Goal: Task Accomplishment & Management: Manage account settings

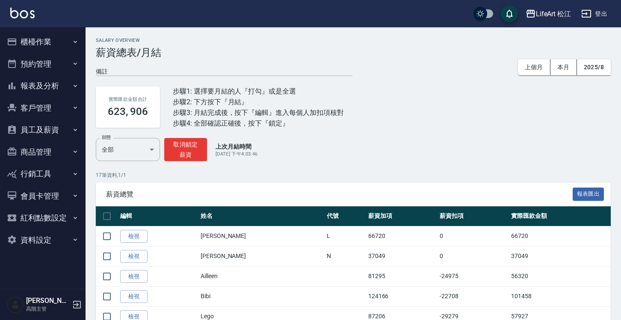
scroll to position [72, 0]
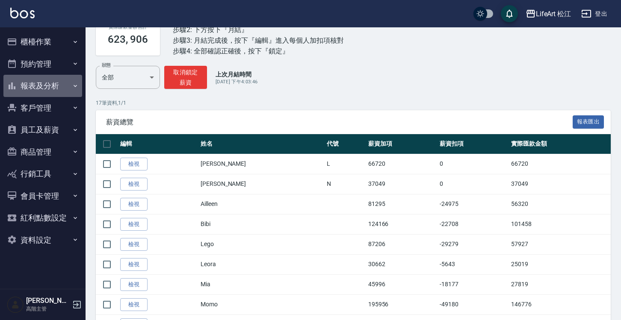
click at [69, 94] on button "報表及分析" at bounding box center [42, 86] width 79 height 22
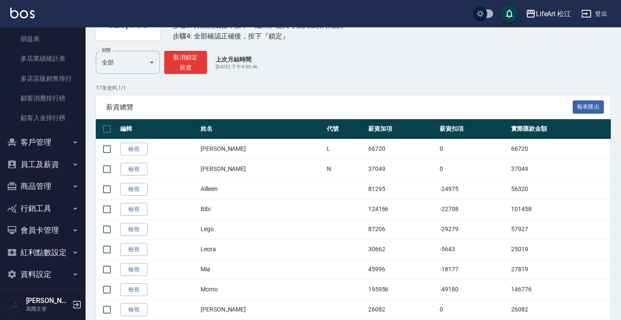
scroll to position [91, 0]
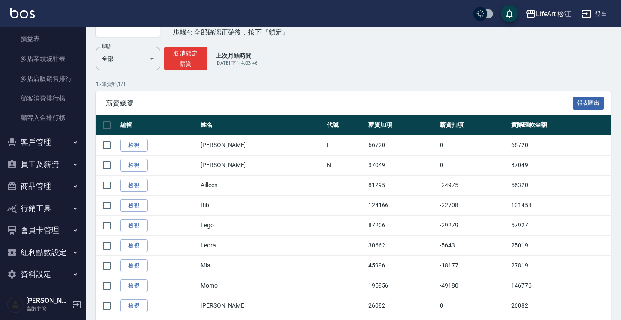
click at [65, 165] on button "員工及薪資" at bounding box center [42, 164] width 79 height 22
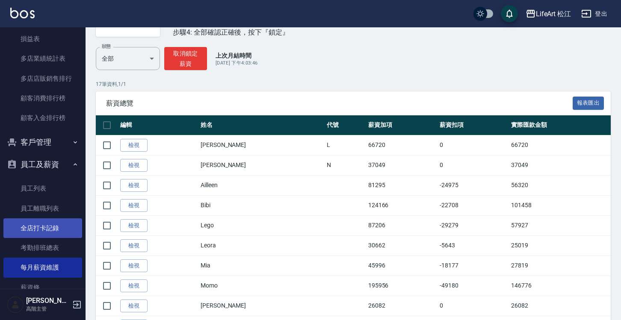
scroll to position [876, 0]
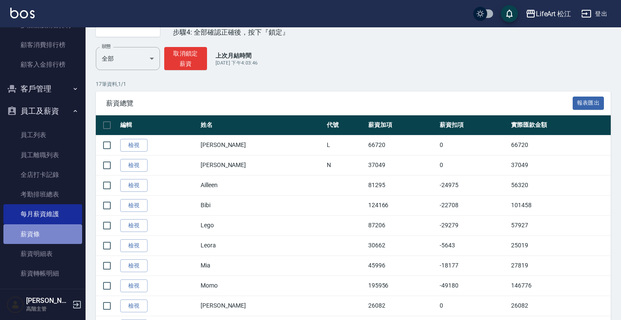
click at [54, 230] on link "薪資條" at bounding box center [42, 234] width 79 height 20
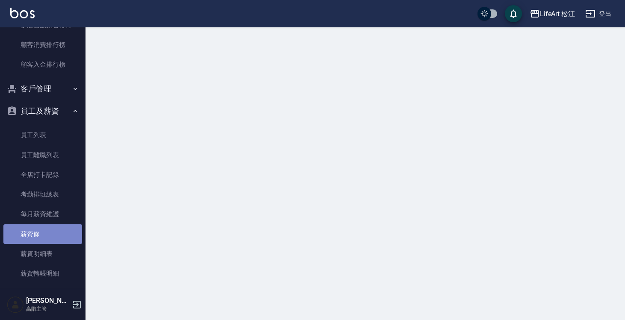
click at [54, 230] on link "薪資條" at bounding box center [42, 234] width 79 height 20
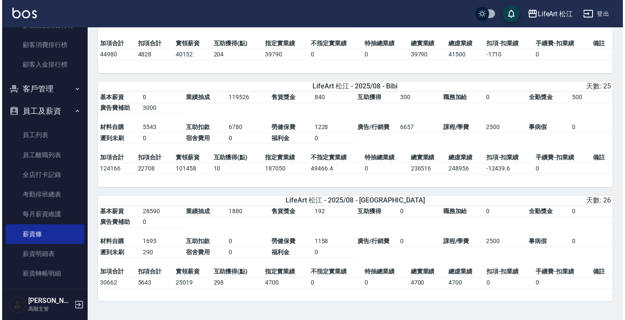
scroll to position [1063, 0]
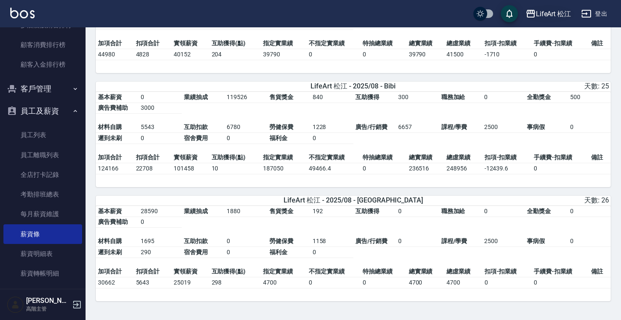
click at [547, 12] on div "LifeArt 松江" at bounding box center [553, 14] width 35 height 11
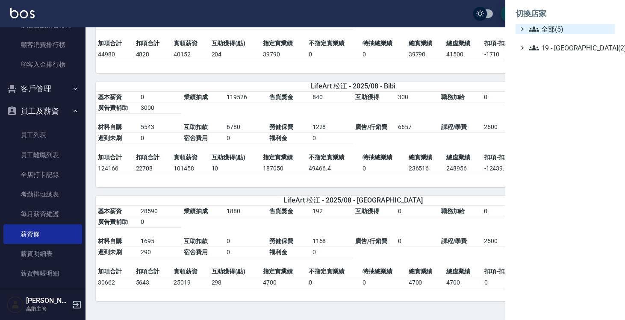
click at [543, 29] on span "全部(5)" at bounding box center [570, 29] width 83 height 10
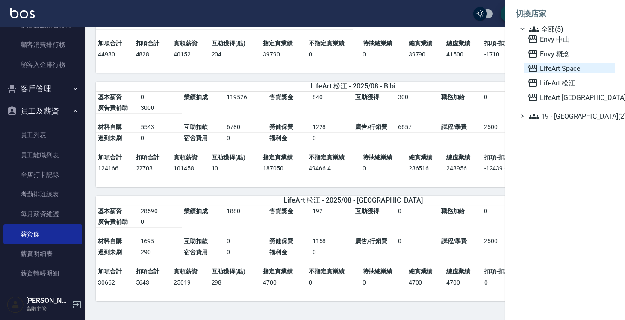
click at [550, 73] on span "LifeArt Space" at bounding box center [570, 68] width 84 height 10
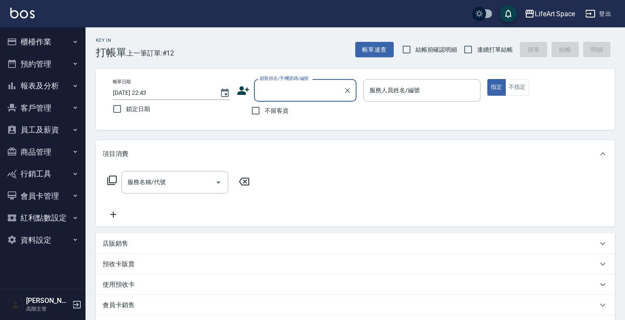
click at [40, 132] on button "員工及薪資" at bounding box center [42, 130] width 79 height 22
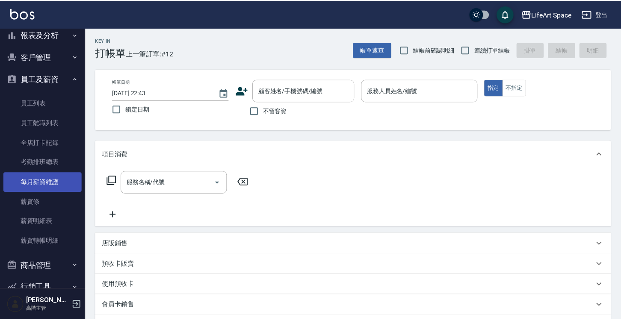
scroll to position [53, 0]
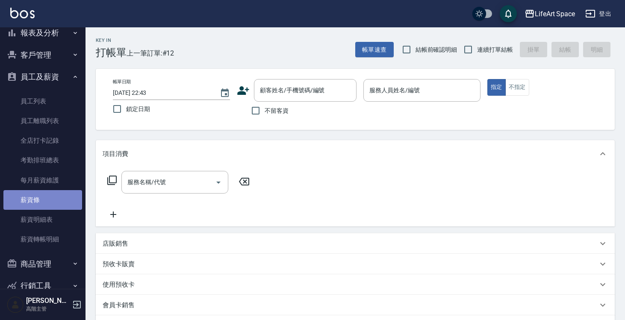
click at [45, 202] on link "薪資條" at bounding box center [42, 200] width 79 height 20
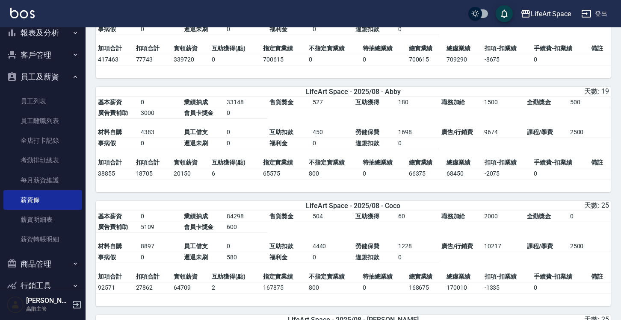
scroll to position [125, 0]
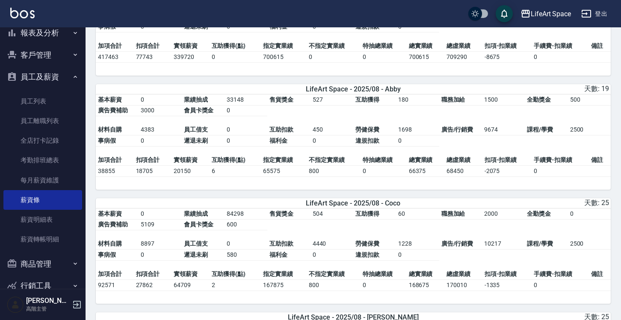
click at [581, 176] on td "0" at bounding box center [559, 170] width 57 height 11
click at [581, 174] on td "0" at bounding box center [559, 170] width 57 height 11
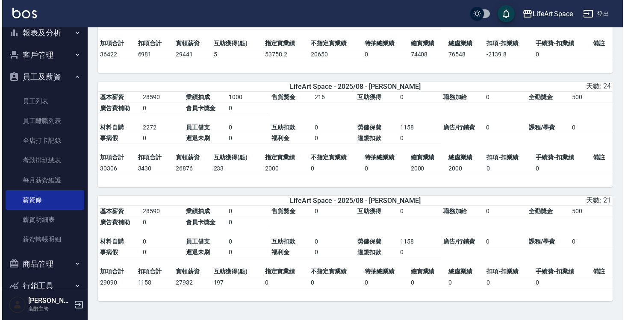
scroll to position [2104, 0]
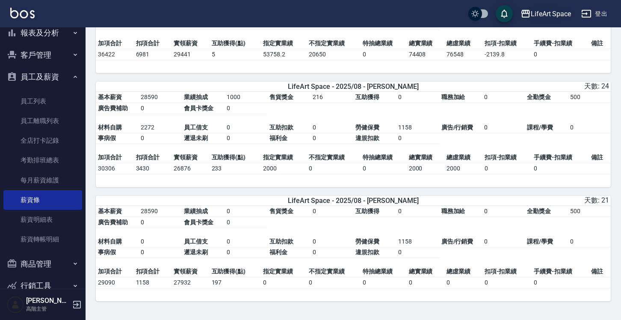
click at [549, 15] on div "LifeArt Space" at bounding box center [551, 14] width 40 height 11
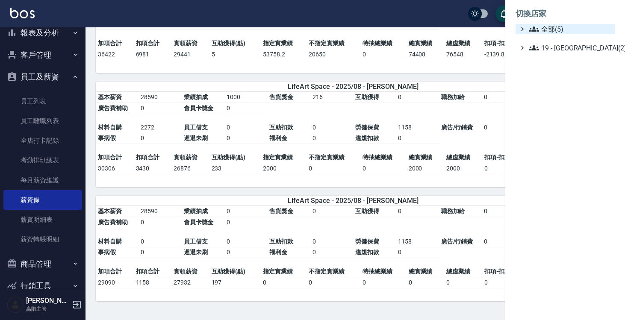
click at [543, 27] on span "全部(5)" at bounding box center [570, 29] width 83 height 10
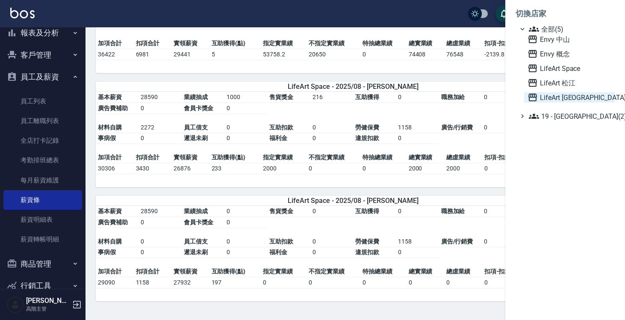
click at [542, 95] on span "LifeArt [GEOGRAPHIC_DATA]" at bounding box center [570, 97] width 84 height 10
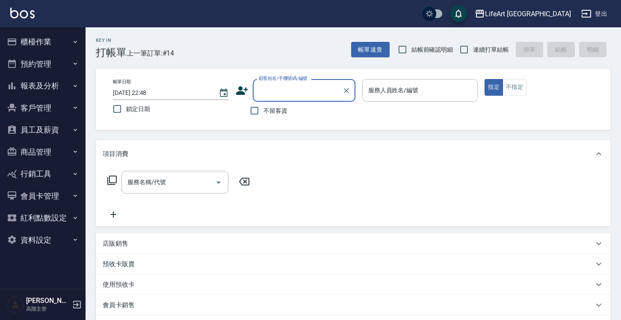
click at [43, 130] on button "員工及薪資" at bounding box center [42, 130] width 79 height 22
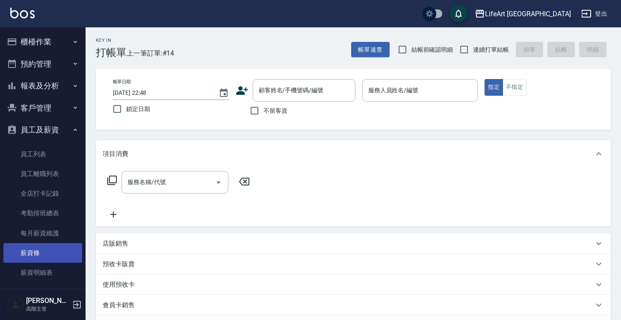
click at [51, 251] on link "薪資條" at bounding box center [42, 253] width 79 height 20
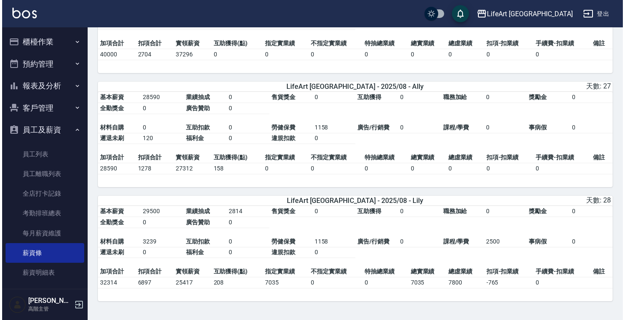
scroll to position [1065, 0]
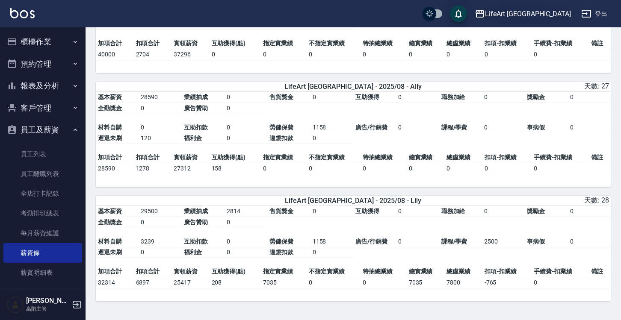
click at [562, 14] on div "LifeArt [GEOGRAPHIC_DATA]" at bounding box center [528, 14] width 86 height 11
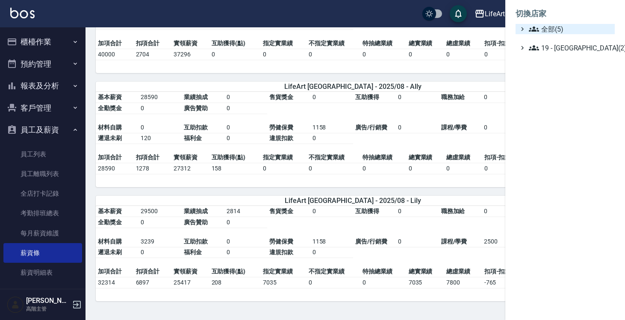
click at [552, 27] on span "全部(5)" at bounding box center [570, 29] width 83 height 10
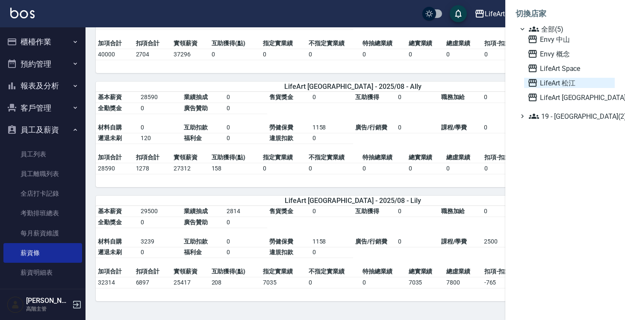
click at [558, 88] on span "LifeArt 松江" at bounding box center [570, 83] width 84 height 10
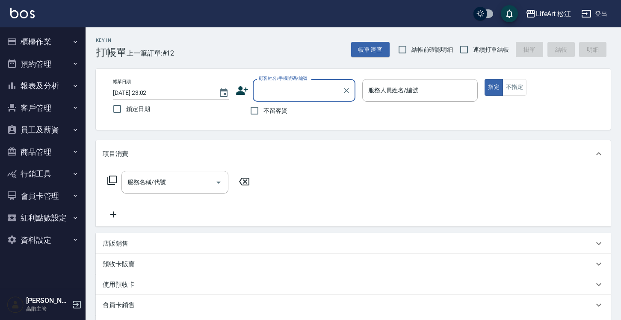
scroll to position [22, 0]
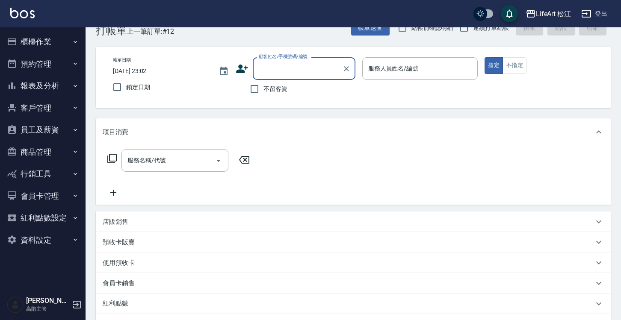
click at [57, 150] on button "商品管理" at bounding box center [42, 152] width 79 height 22
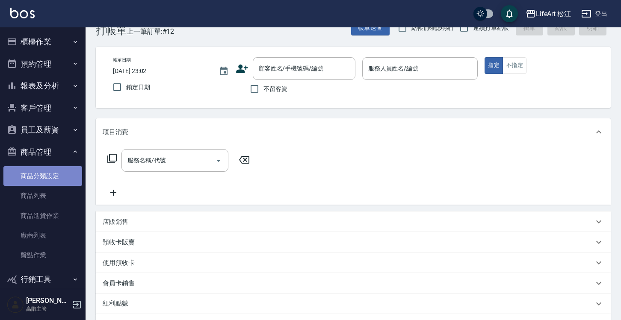
click at [59, 179] on link "商品分類設定" at bounding box center [42, 176] width 79 height 20
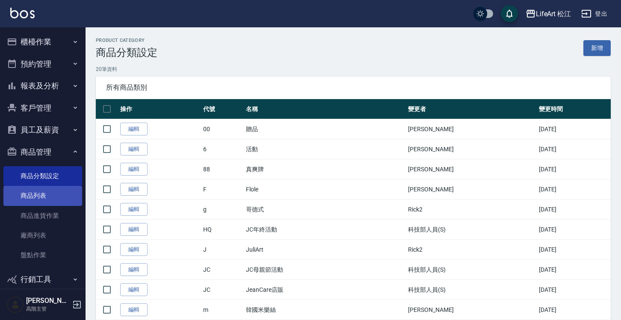
click at [59, 194] on link "商品列表" at bounding box center [42, 196] width 79 height 20
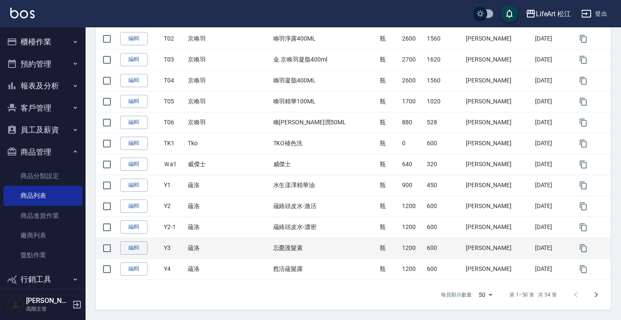
scroll to position [965, 0]
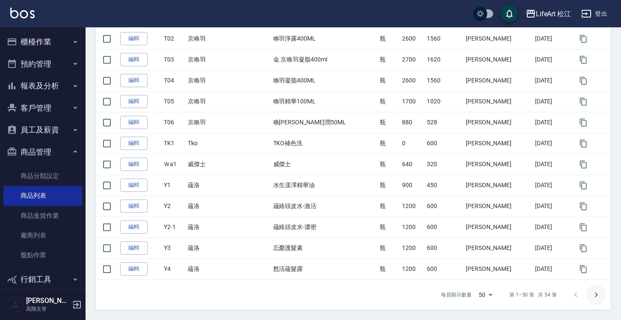
click at [599, 295] on icon "Go to next page" at bounding box center [596, 295] width 10 height 10
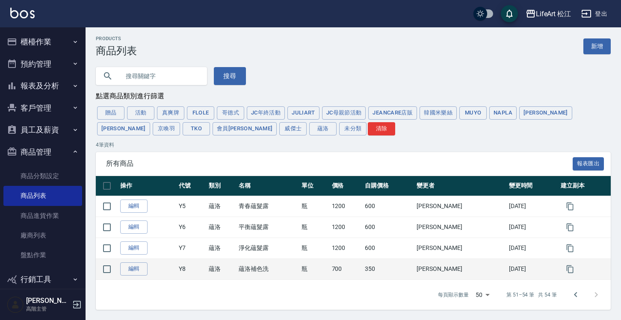
scroll to position [2, 0]
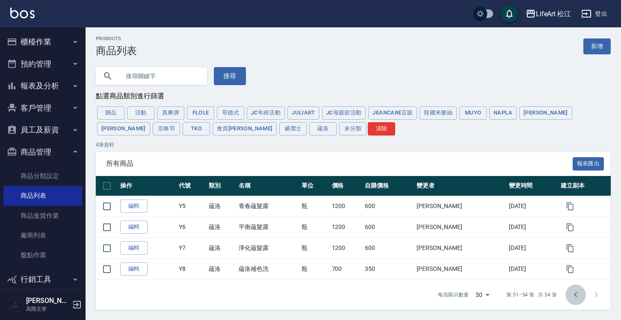
click at [576, 295] on icon "Go to previous page" at bounding box center [575, 295] width 10 height 10
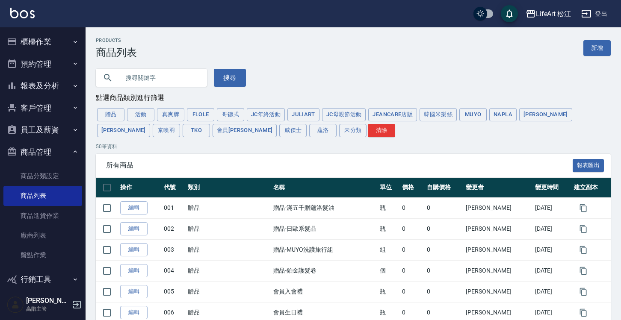
scroll to position [0, 0]
click at [604, 50] on link "新增" at bounding box center [596, 48] width 27 height 16
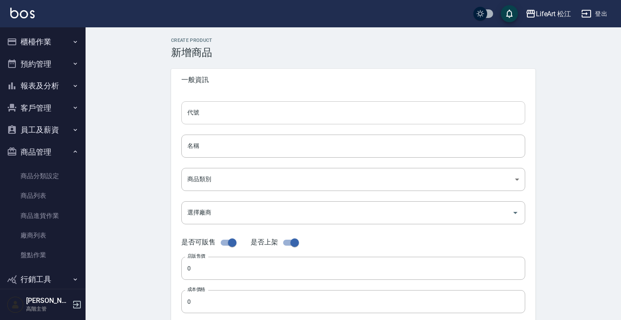
click at [342, 111] on input "代號" at bounding box center [353, 112] width 344 height 23
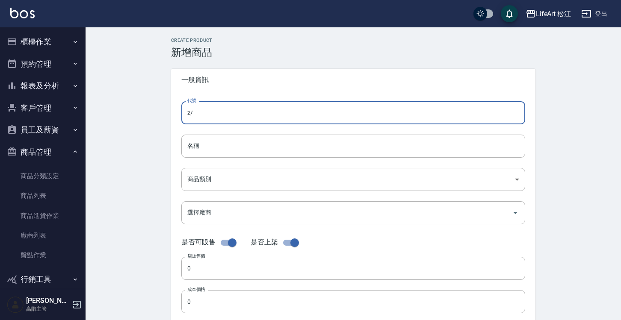
type input "z"
type input "風晨水水"
drag, startPoint x: 221, startPoint y: 108, endPoint x: 200, endPoint y: 108, distance: 21.0
click at [198, 108] on input "風晨水水" at bounding box center [353, 112] width 344 height 23
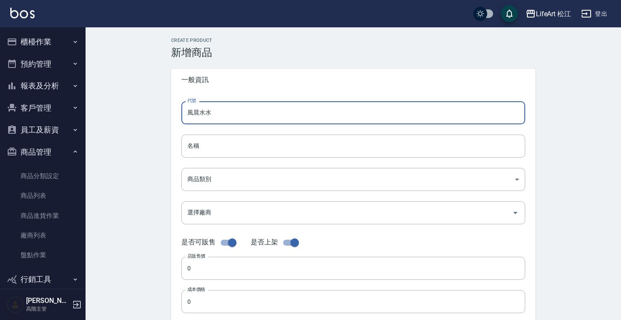
drag, startPoint x: 217, startPoint y: 112, endPoint x: 153, endPoint y: 112, distance: 64.1
click at [153, 112] on div "Create Product 新增商品 一般資訊 代號 風晨水水 代號 名稱 名稱 商品類別 ​ 商品類別 選擇廠商 選擇廠商 是否可販售 是否上架 店販…" at bounding box center [353, 308] width 535 height 563
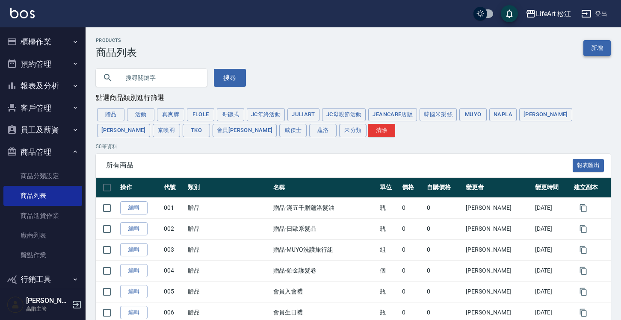
click at [598, 51] on link "新增" at bounding box center [596, 48] width 27 height 16
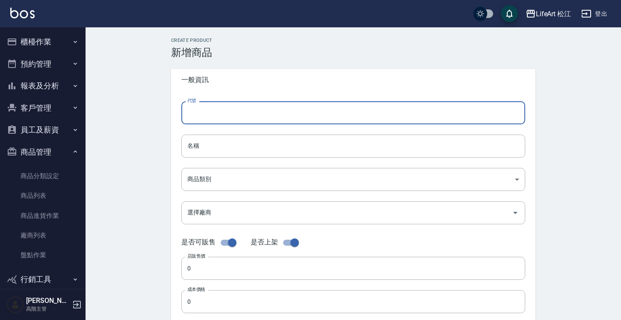
click at [346, 114] on input "代號" at bounding box center [353, 112] width 344 height 23
type input "Ｆ"
type input "F14"
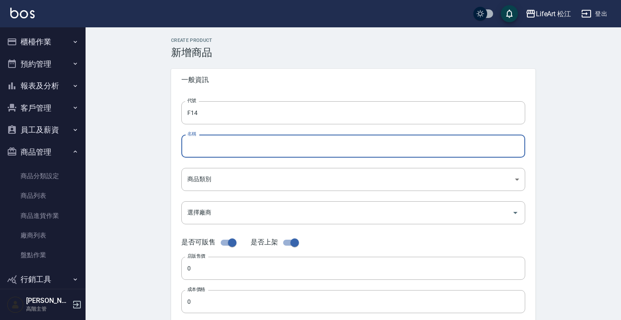
click at [339, 157] on input "名稱" at bounding box center [353, 146] width 344 height 23
paste input "風晨水水"
type input "風晨水水"
click at [339, 174] on body "LifeArt 松江 登出 櫃檯作業 打帳單 帳單列表 掛單列表 座位開單 營業儀表板 現金收支登錄 高階收支登錄 材料自購登錄 每日結帳 排班表 現場電腦打…" at bounding box center [310, 295] width 621 height 590
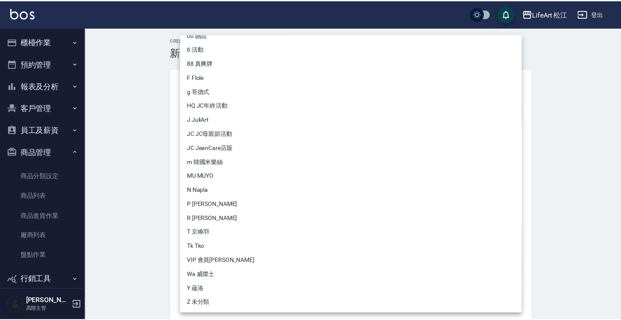
scroll to position [24, 0]
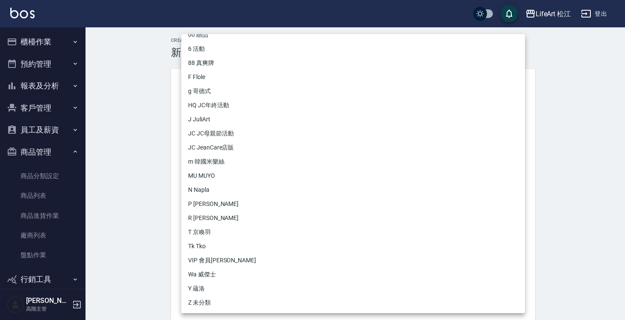
click at [291, 80] on li "F Flole" at bounding box center [353, 77] width 344 height 14
type input "2a56e68b-ce27-4e59-8d27-bfa26bf57798"
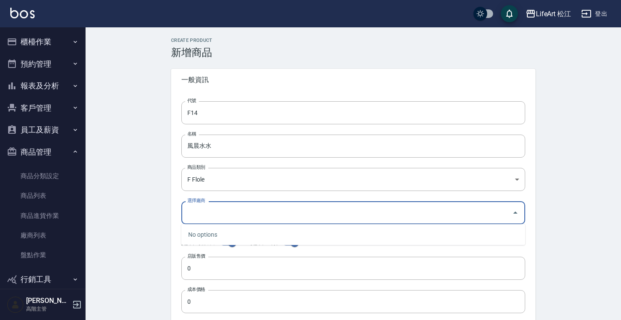
click at [266, 212] on input "選擇廠商" at bounding box center [346, 212] width 323 height 15
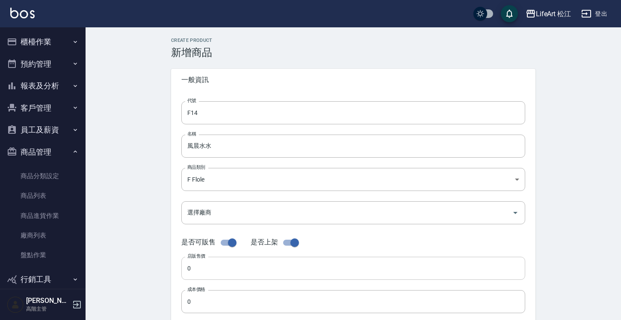
scroll to position [50, 0]
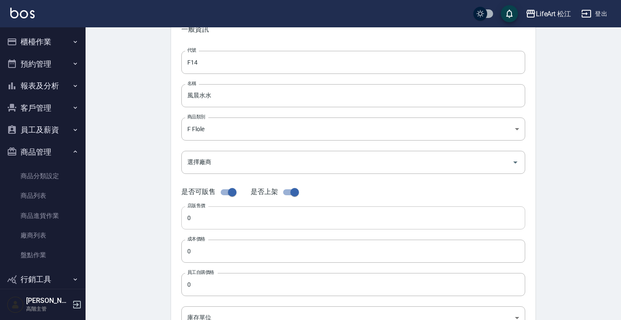
click at [258, 216] on input "0" at bounding box center [353, 218] width 344 height 23
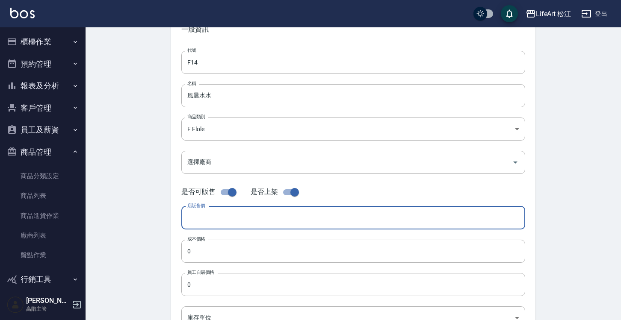
type input "0"
type input "490"
click at [249, 259] on input "0" at bounding box center [353, 251] width 344 height 23
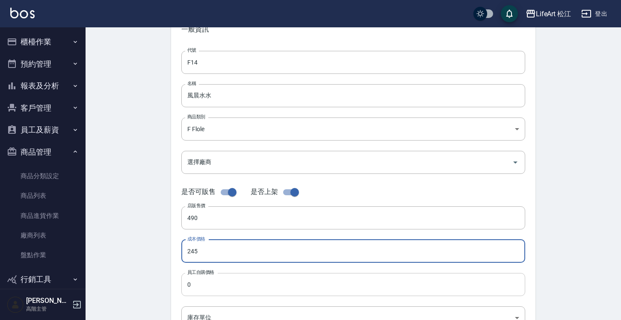
type input "245"
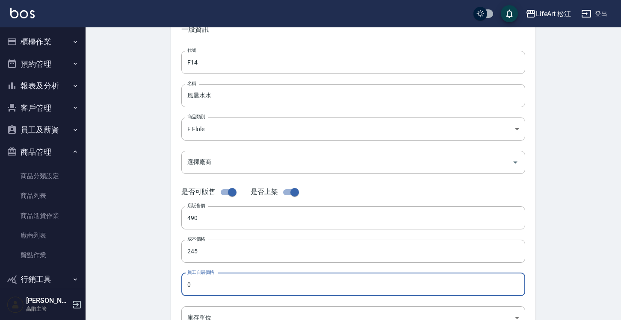
click at [261, 292] on input "0" at bounding box center [353, 284] width 344 height 23
type input "245"
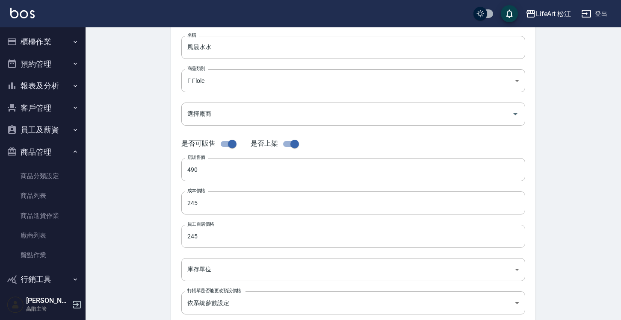
scroll to position [105, 0]
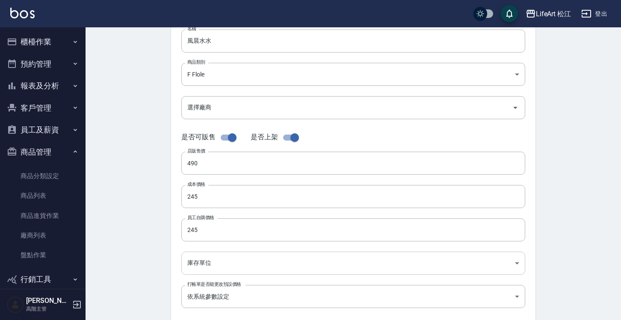
click at [287, 252] on body "LifeArt 松江 登出 櫃檯作業 打帳單 帳單列表 掛單列表 座位開單 營業儀表板 現金收支登錄 高階收支登錄 材料自購登錄 每日結帳 排班表 現場電腦打…" at bounding box center [310, 190] width 621 height 590
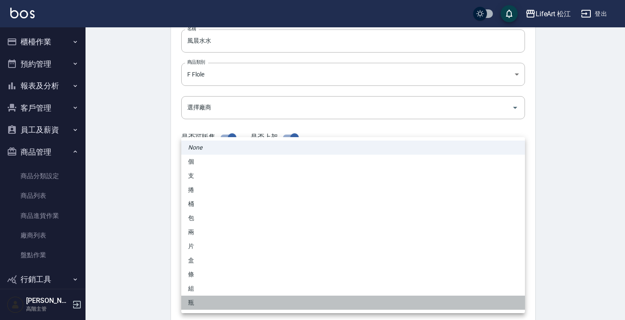
click at [266, 298] on li "瓶" at bounding box center [353, 303] width 344 height 14
type input "瓶"
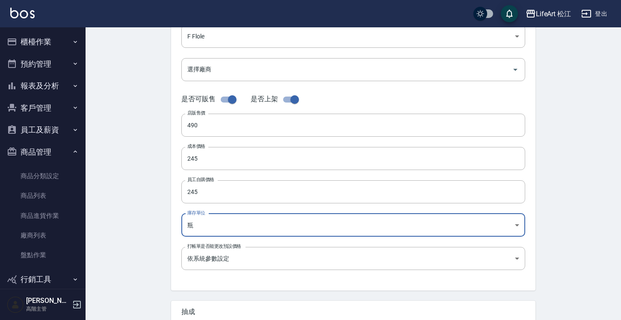
scroll to position [145, 0]
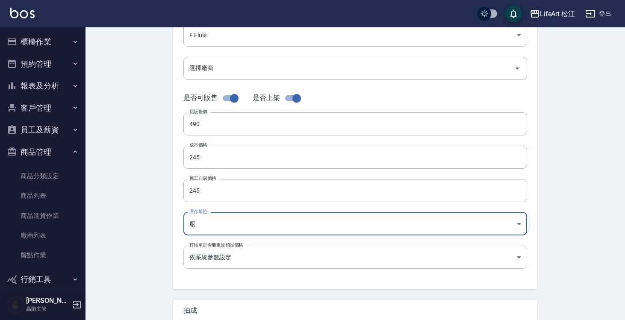
click at [279, 258] on body "LifeArt 松江 登出 櫃檯作業 打帳單 帳單列表 掛單列表 座位開單 營業儀表板 現金收支登錄 高階收支登錄 材料自購登錄 每日結帳 排班表 現場電腦打…" at bounding box center [312, 150] width 625 height 590
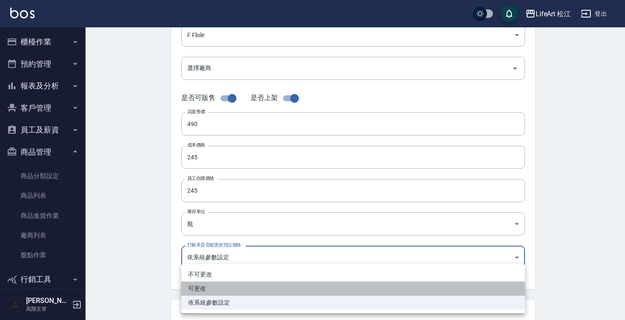
click at [271, 288] on li "可更改" at bounding box center [353, 289] width 344 height 14
type input "FALSE"
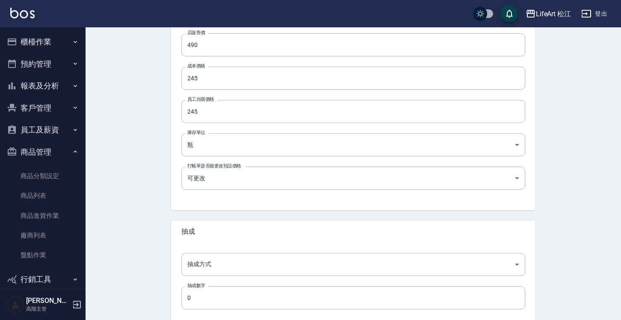
scroll to position [225, 0]
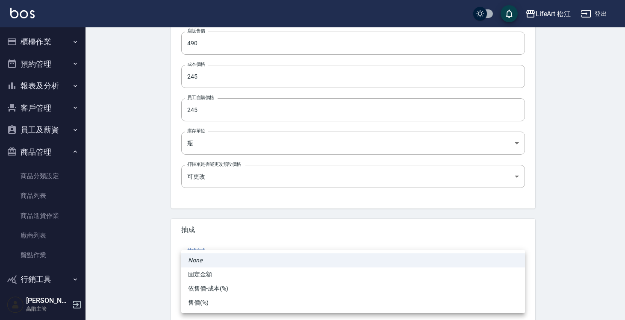
click at [269, 257] on body "LifeArt 松江 登出 櫃檯作業 打帳單 帳單列表 掛單列表 座位開單 營業儀表板 現金收支登錄 高階收支登錄 材料自購登錄 每日結帳 排班表 現場電腦打…" at bounding box center [312, 70] width 625 height 590
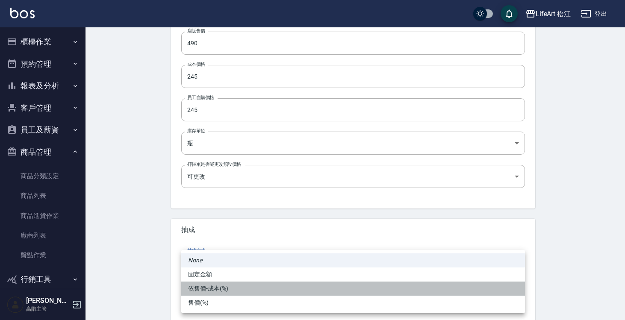
click at [264, 286] on li "依售價-成本(%)" at bounding box center [353, 289] width 344 height 14
type input "byCost"
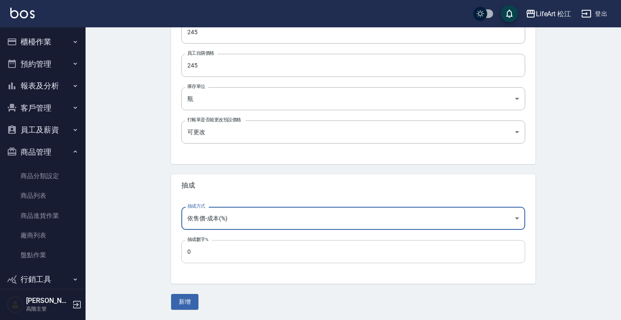
scroll to position [269, 0]
click at [263, 261] on input "0" at bounding box center [353, 252] width 344 height 23
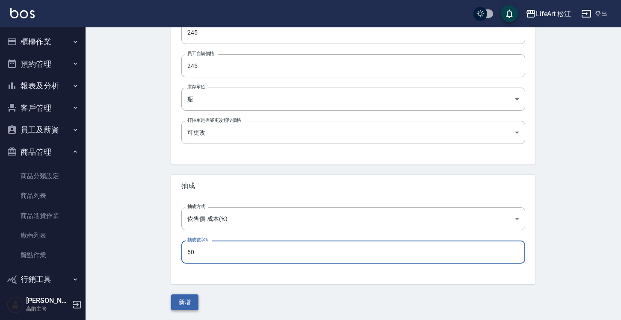
type input "60"
click at [188, 300] on button "新增" at bounding box center [184, 303] width 27 height 16
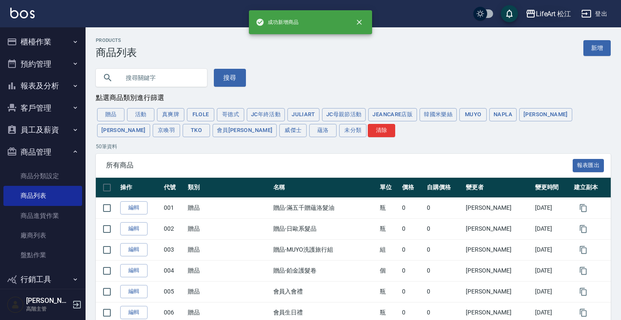
click at [555, 13] on div "LifeArt 松江" at bounding box center [553, 14] width 35 height 11
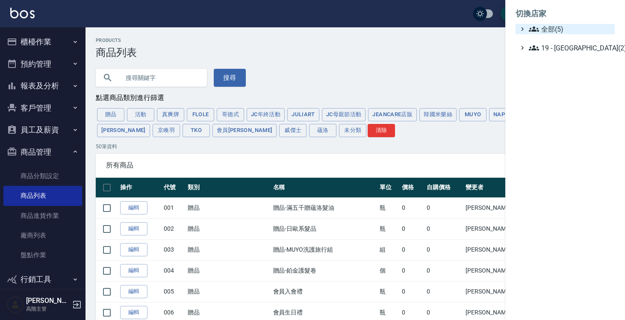
click at [542, 29] on span "全部(5)" at bounding box center [570, 29] width 83 height 10
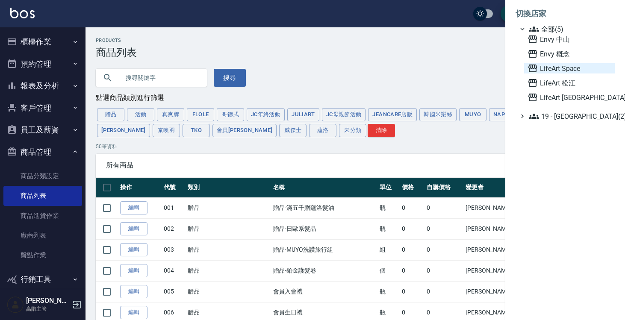
click at [552, 71] on span "LifeArt Space" at bounding box center [570, 68] width 84 height 10
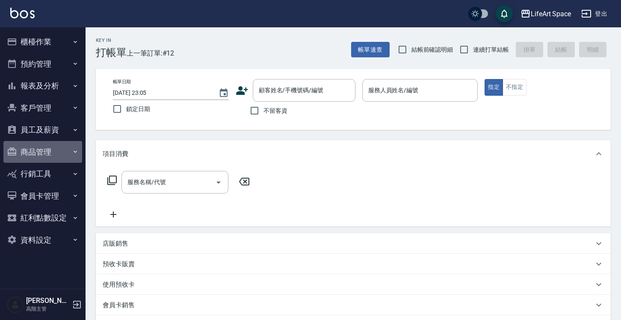
click at [45, 145] on button "商品管理" at bounding box center [42, 152] width 79 height 22
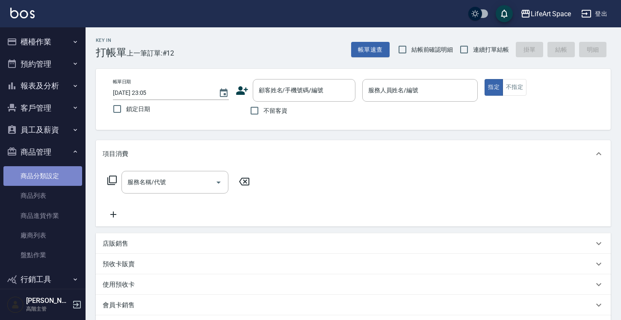
click at [58, 180] on link "商品分類設定" at bounding box center [42, 176] width 79 height 20
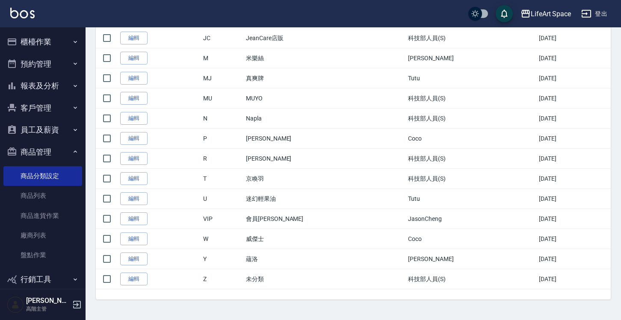
scroll to position [312, 0]
click at [58, 199] on link "商品列表" at bounding box center [42, 196] width 79 height 20
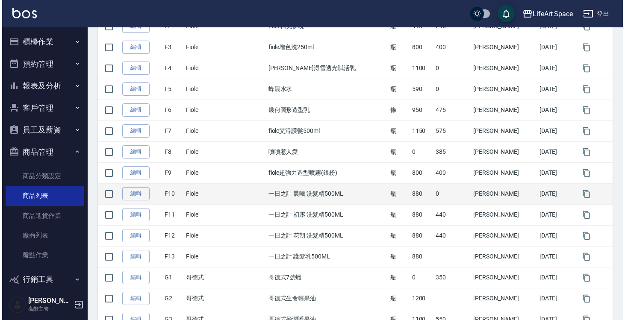
scroll to position [411, 0]
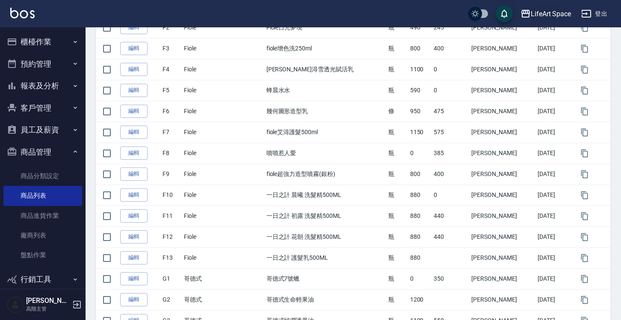
click at [550, 15] on div "LifeArt Space" at bounding box center [551, 14] width 40 height 11
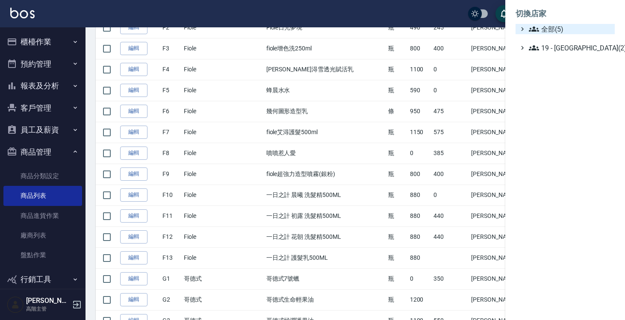
click at [541, 33] on span "全部(5)" at bounding box center [570, 29] width 83 height 10
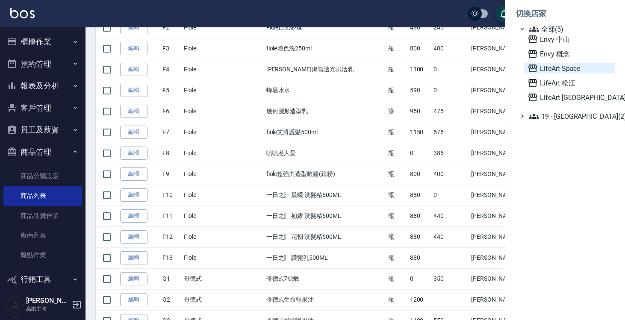
click at [545, 70] on span "LifeArt Space" at bounding box center [570, 68] width 84 height 10
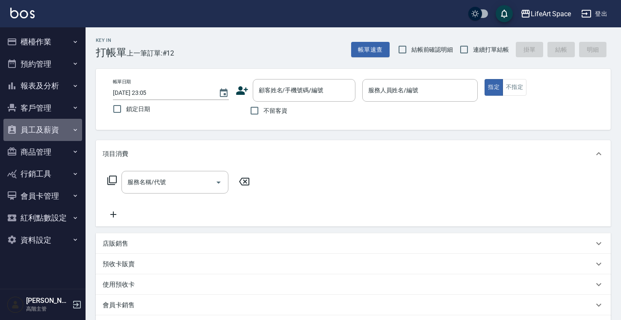
click at [60, 125] on button "員工及薪資" at bounding box center [42, 130] width 79 height 22
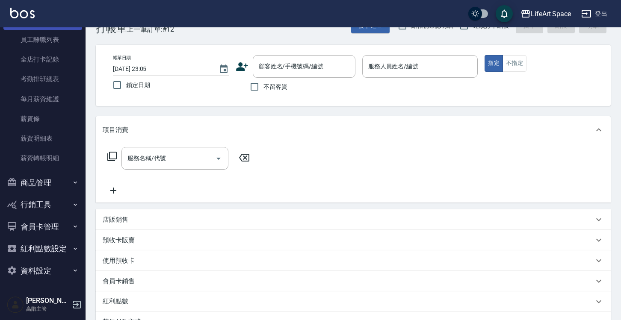
scroll to position [24, 0]
click at [62, 176] on button "商品管理" at bounding box center [42, 183] width 79 height 22
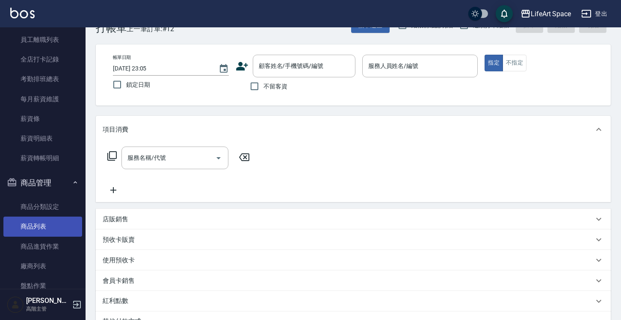
click at [60, 224] on link "商品列表" at bounding box center [42, 227] width 79 height 20
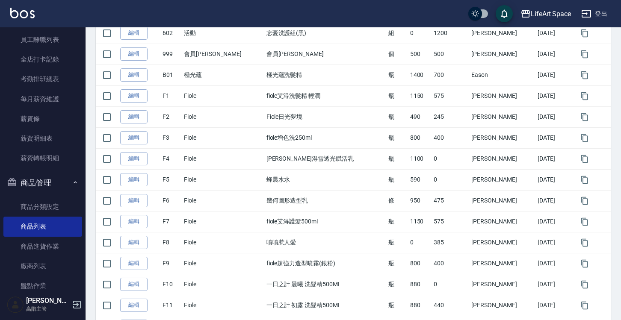
scroll to position [322, 0]
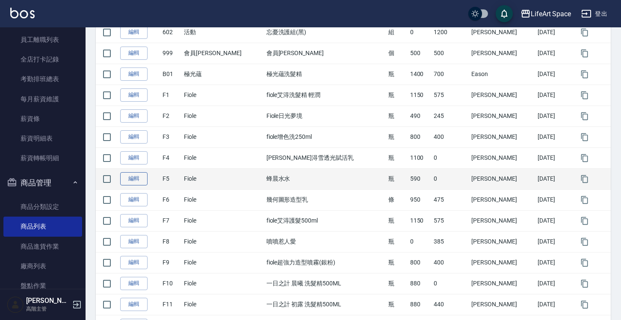
click at [139, 179] on link "編輯" at bounding box center [133, 178] width 27 height 13
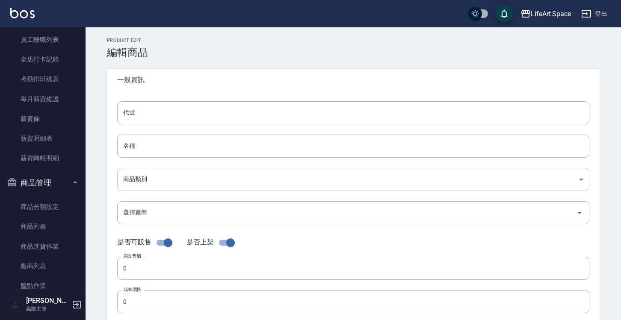
type input "F5"
type input "蜂晨水水"
type input "bf129c7c-488c-4c8d-8782-3a6014d84271"
type input "590"
type input "295"
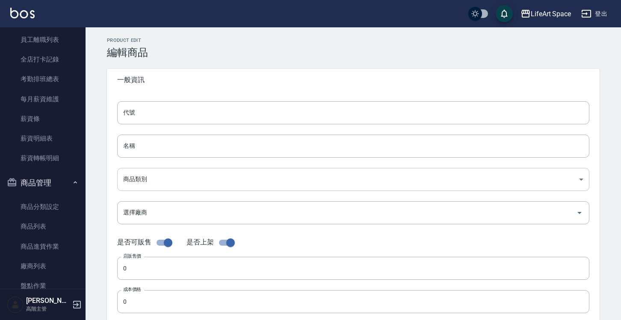
type input "瓶"
type input "FALSE"
click at [301, 189] on body "LifeArt Space 登出 櫃檯作業 打帳單 帳單列表 掛單列表 座位開單 營業儀表板 現金收支登錄 高階收支登錄 材料自購登錄 每日結帳 排班表 現場…" at bounding box center [310, 295] width 621 height 590
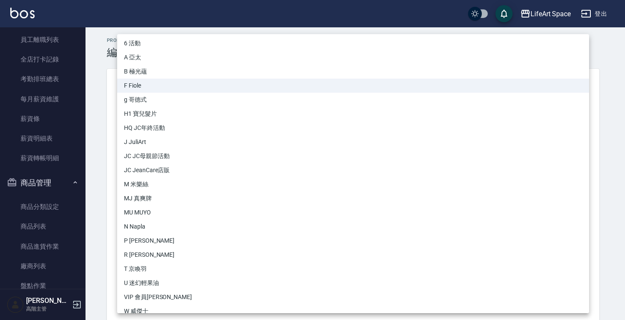
scroll to position [57, 0]
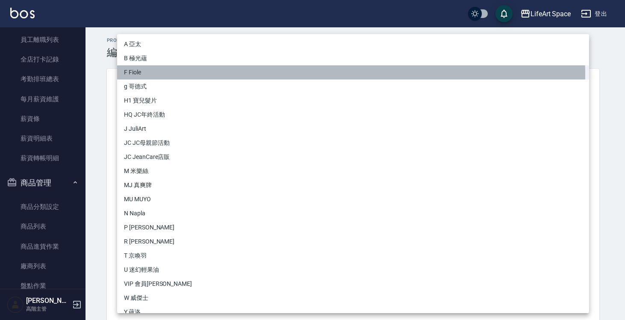
click at [348, 74] on li "F Fiole" at bounding box center [353, 72] width 472 height 14
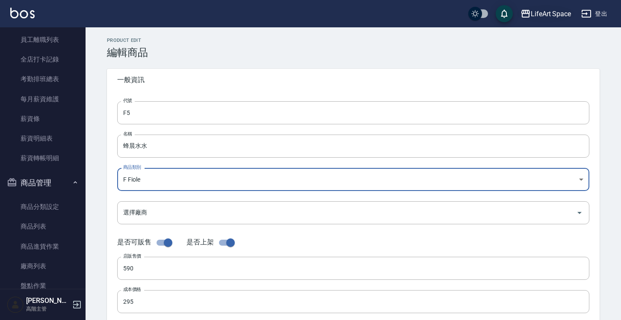
click at [545, 11] on div "LifeArt Space" at bounding box center [551, 14] width 40 height 11
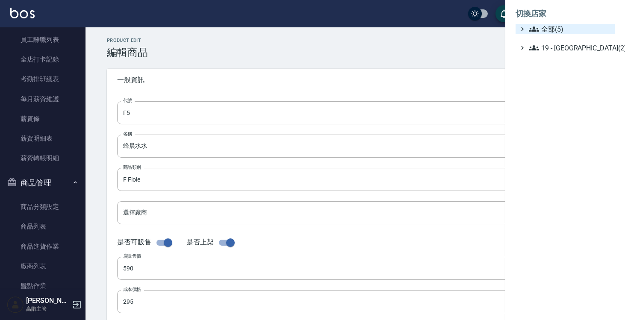
click at [547, 32] on span "全部(5)" at bounding box center [570, 29] width 83 height 10
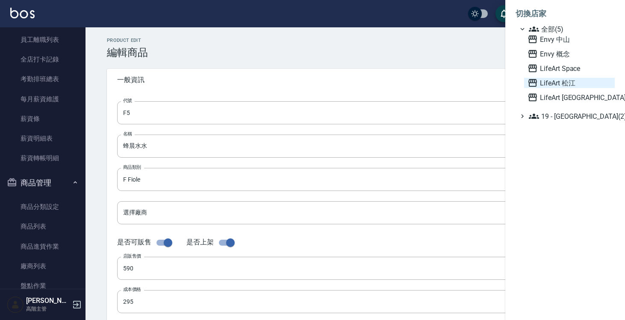
click at [554, 83] on span "LifeArt 松江" at bounding box center [570, 83] width 84 height 10
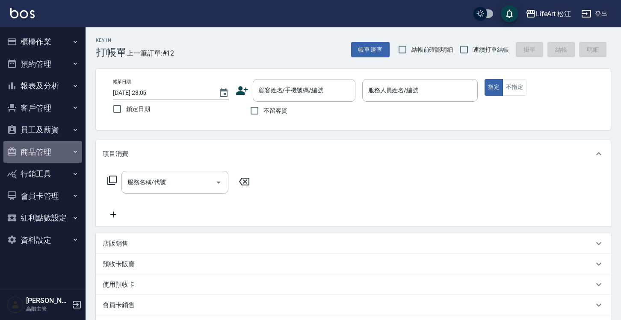
click at [55, 150] on button "商品管理" at bounding box center [42, 152] width 79 height 22
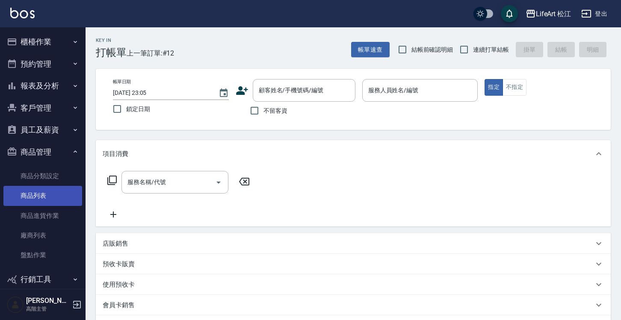
click at [55, 198] on link "商品列表" at bounding box center [42, 196] width 79 height 20
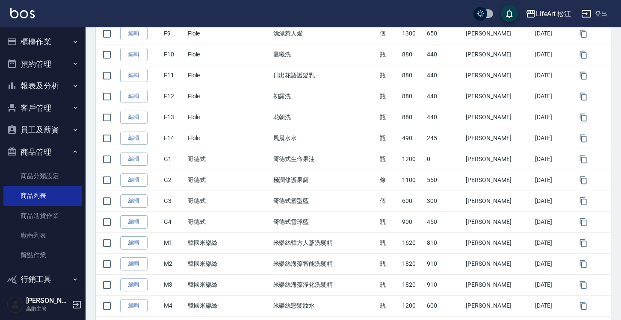
scroll to position [533, 0]
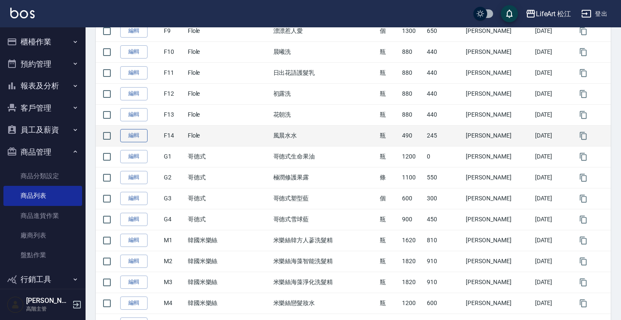
click at [130, 133] on link "編輯" at bounding box center [133, 135] width 27 height 13
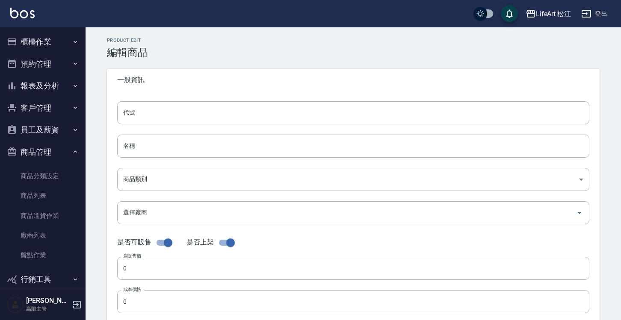
type input "F14"
type input "風晨水水"
type input "2a56e68b-ce27-4e59-8d27-bfa26bf57798"
type input "490"
type input "245"
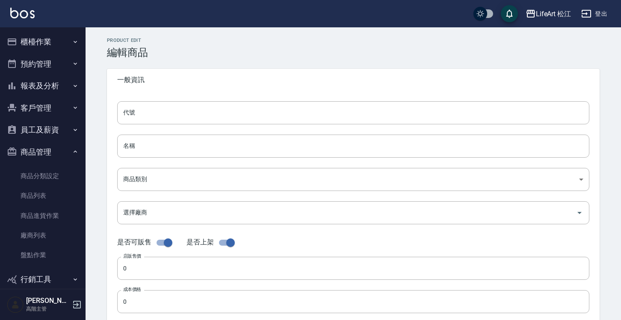
type input "245"
type input "瓶"
type input "FALSE"
click at [172, 269] on input "490" at bounding box center [353, 268] width 472 height 23
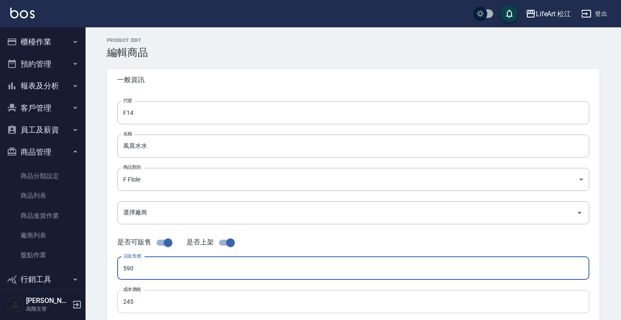
type input "590"
click at [182, 298] on input "245" at bounding box center [353, 301] width 472 height 23
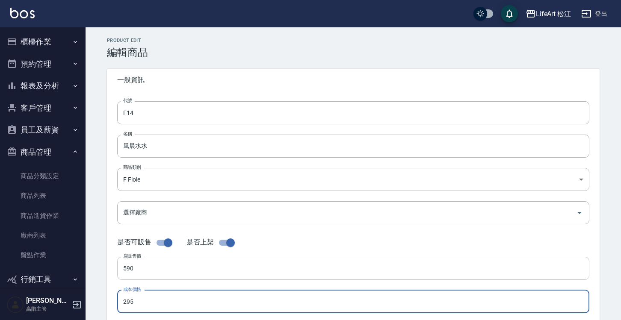
type input "295"
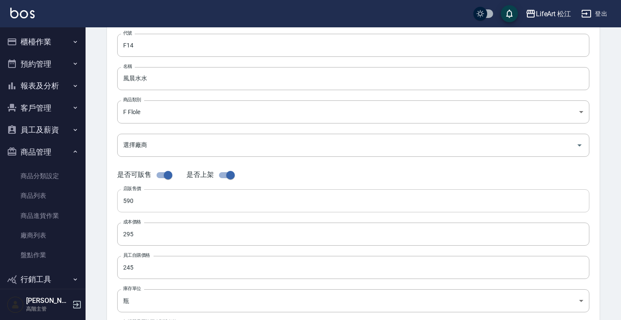
scroll to position [70, 0]
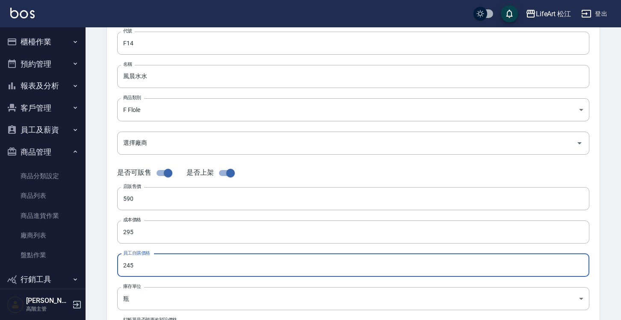
click at [196, 268] on input "245" at bounding box center [353, 265] width 472 height 23
type input "295"
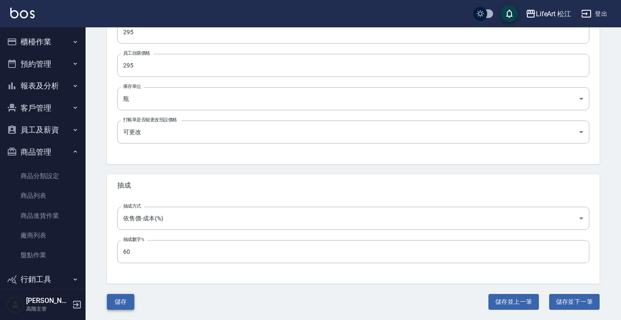
scroll to position [269, 0]
click at [124, 304] on button "儲存" at bounding box center [120, 303] width 27 height 16
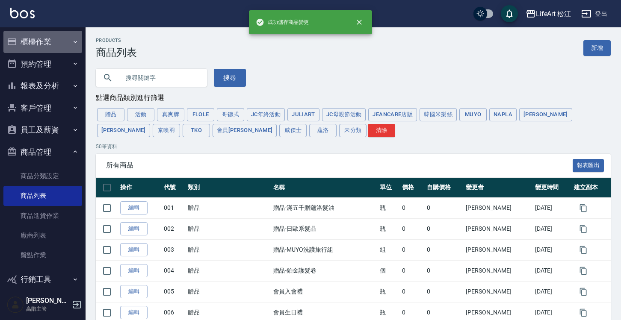
click at [64, 42] on button "櫃檯作業" at bounding box center [42, 42] width 79 height 22
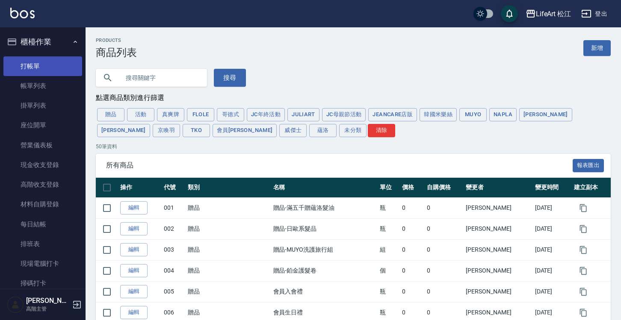
click at [58, 62] on link "打帳單" at bounding box center [42, 66] width 79 height 20
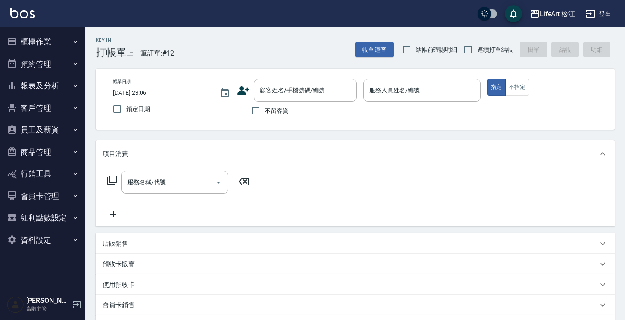
click at [132, 240] on div "店販銷售" at bounding box center [350, 243] width 495 height 9
click at [213, 269] on div "商品代號/名稱 商品代號/名稱" at bounding box center [244, 275] width 107 height 23
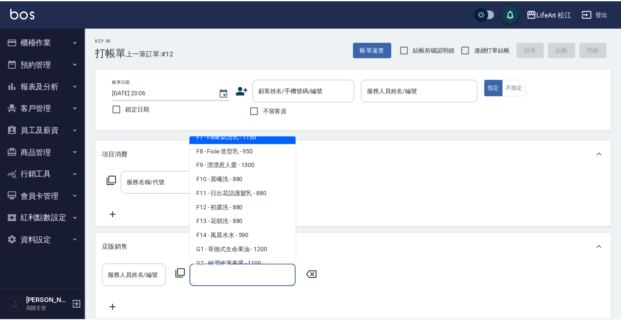
scroll to position [137, 0]
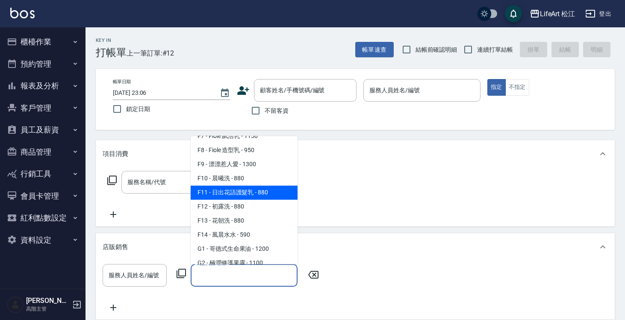
click at [366, 184] on div "服務名稱/代號 服務名稱/代號" at bounding box center [355, 197] width 519 height 59
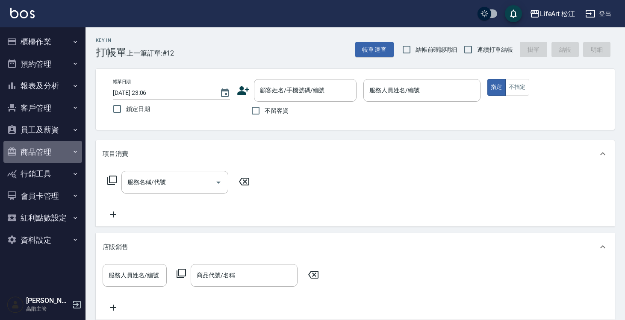
click at [57, 153] on button "商品管理" at bounding box center [42, 152] width 79 height 22
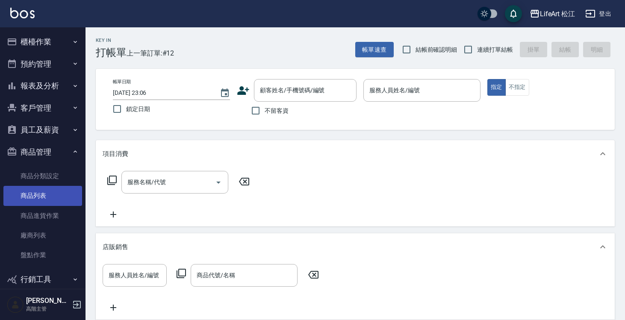
click at [57, 195] on link "商品列表" at bounding box center [42, 196] width 79 height 20
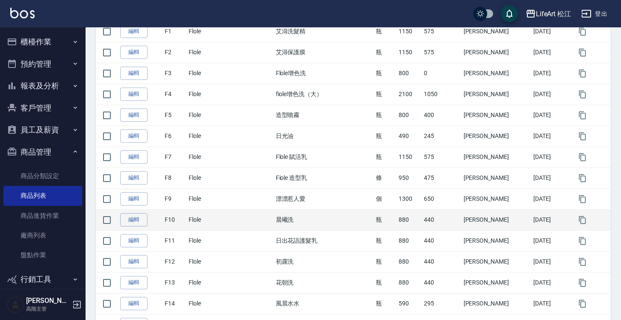
scroll to position [407, 0]
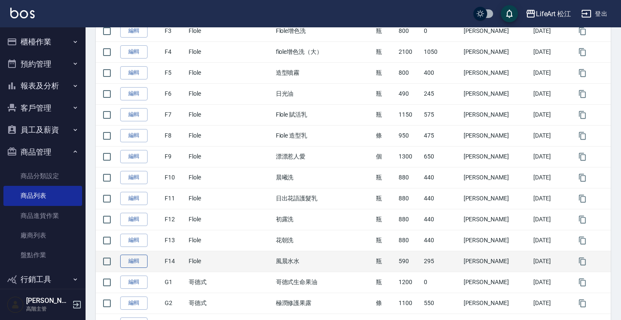
click at [133, 266] on link "編輯" at bounding box center [133, 261] width 27 height 13
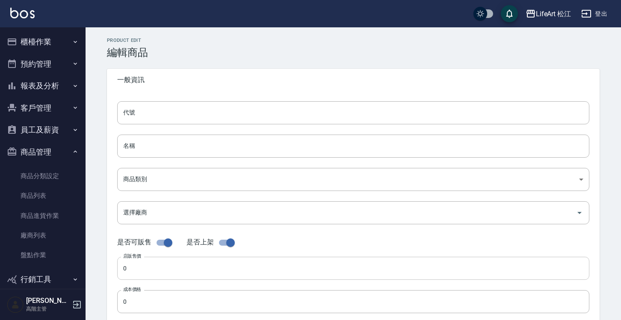
type input "F14"
type input "風晨水水"
type input "2a56e68b-ce27-4e59-8d27-bfa26bf57798"
type input "590"
type input "295"
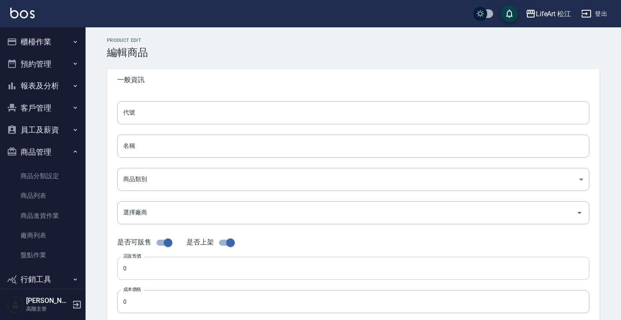
type input "295"
type input "瓶"
type input "FALSE"
click at [133, 145] on input "風晨水水" at bounding box center [353, 146] width 472 height 23
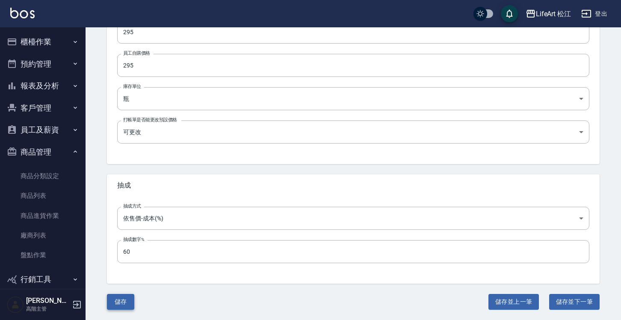
scroll to position [269, 0]
type input "蜂晨水水"
click at [125, 299] on button "儲存" at bounding box center [120, 303] width 27 height 16
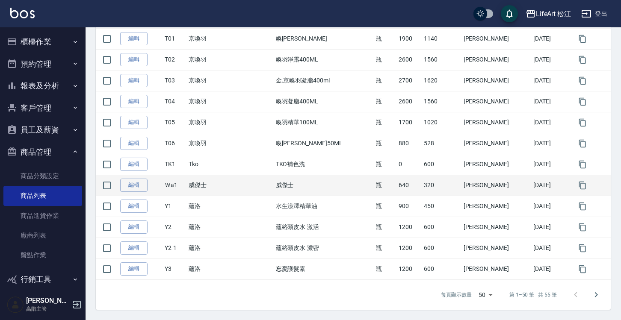
scroll to position [965, 0]
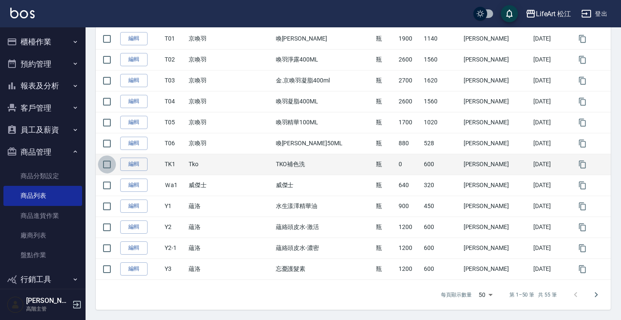
click at [107, 165] on input "checkbox" at bounding box center [107, 165] width 18 height 18
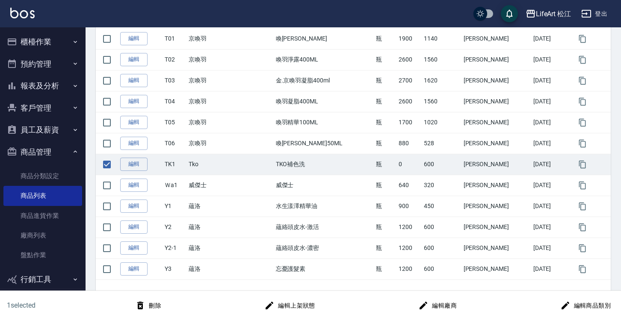
click at [148, 307] on button "刪除" at bounding box center [148, 306] width 33 height 16
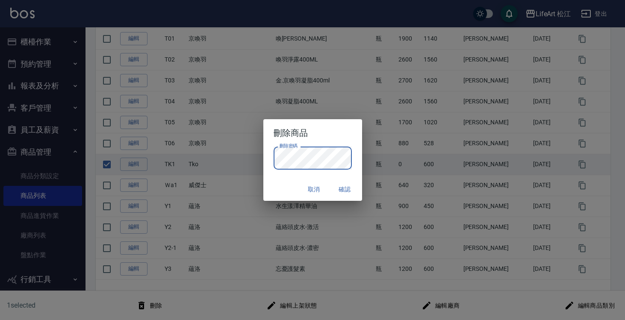
click at [344, 189] on button "確認" at bounding box center [344, 190] width 27 height 16
checkbox input "false"
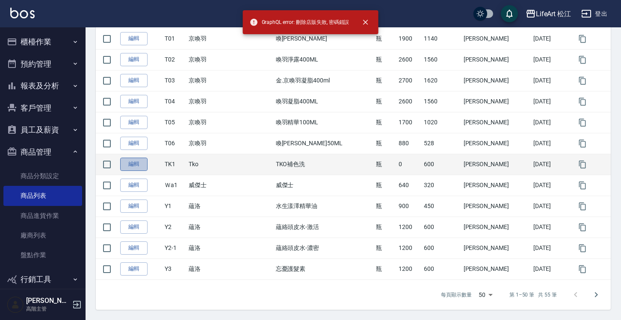
click at [128, 166] on link "編輯" at bounding box center [133, 164] width 27 height 13
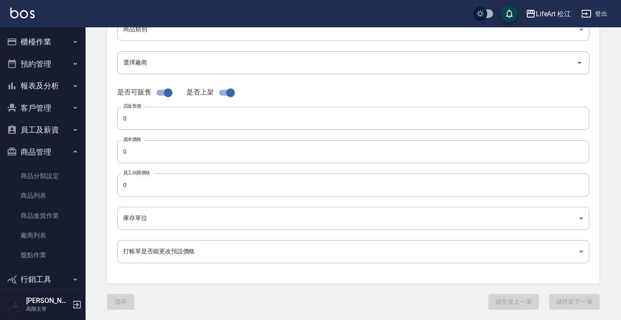
type input "TK1"
type input "TKO補色洗"
type input "43d22808-99c3-4b7f-aebd-093946675839"
checkbox input "false"
type input "600"
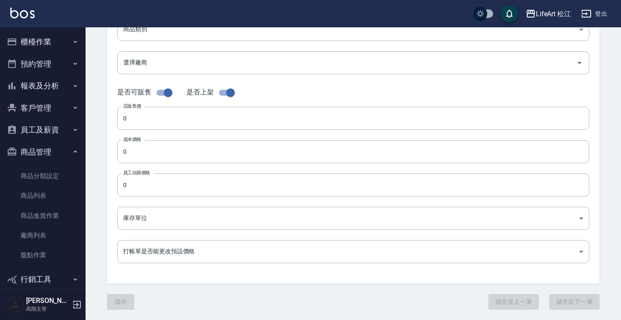
type input "600"
type input "瓶"
type input "UNSET"
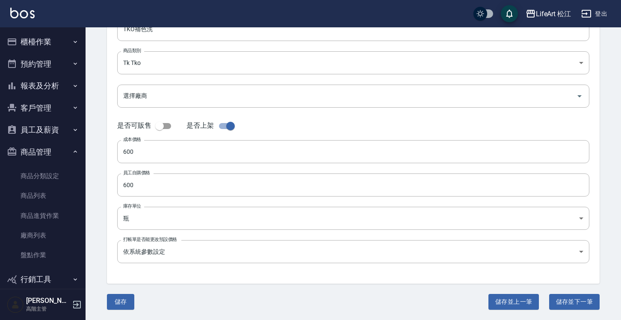
scroll to position [116, 0]
click at [124, 297] on button "儲存" at bounding box center [120, 303] width 27 height 16
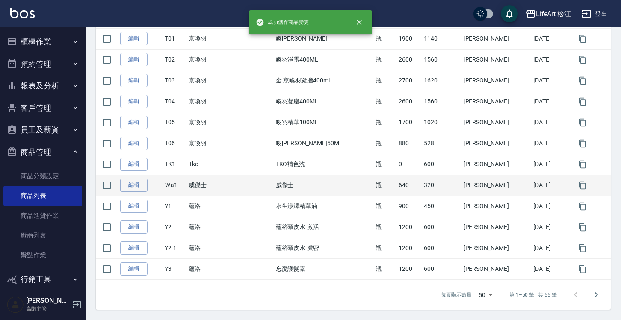
scroll to position [965, 0]
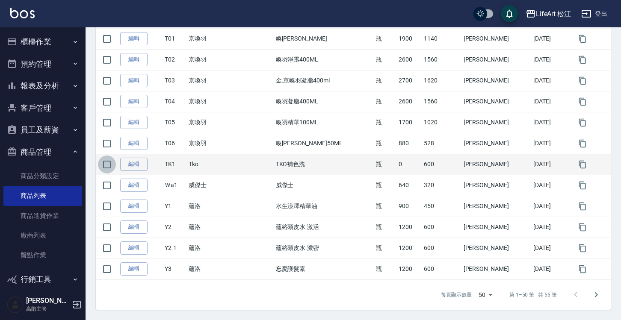
click at [107, 165] on input "checkbox" at bounding box center [107, 165] width 18 height 18
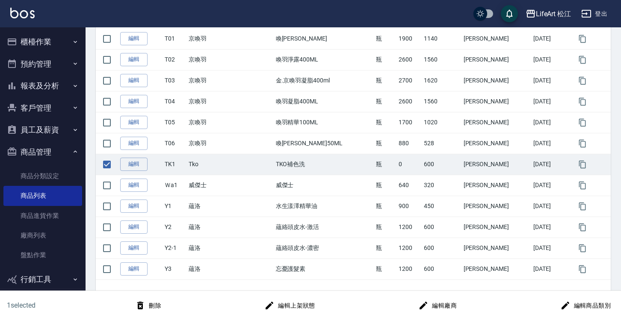
click at [149, 308] on button "刪除" at bounding box center [148, 306] width 33 height 16
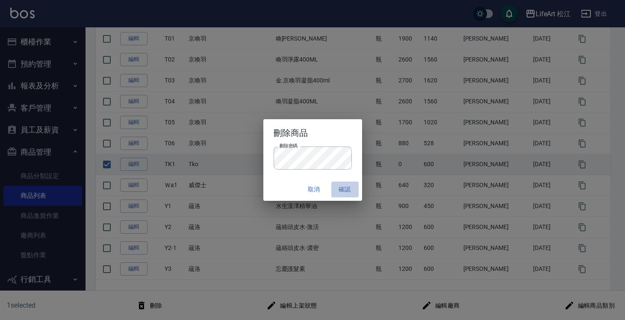
click at [349, 192] on button "確認" at bounding box center [344, 190] width 27 height 16
checkbox input "false"
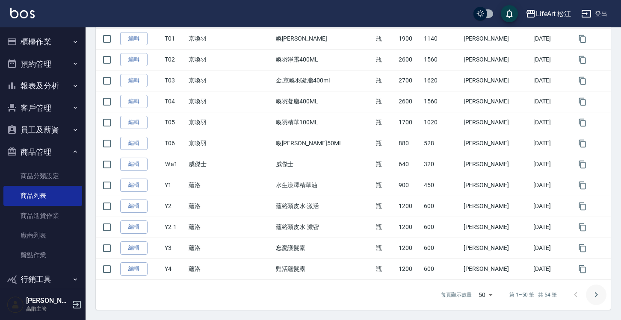
click at [598, 294] on icon "Go to next page" at bounding box center [596, 295] width 10 height 10
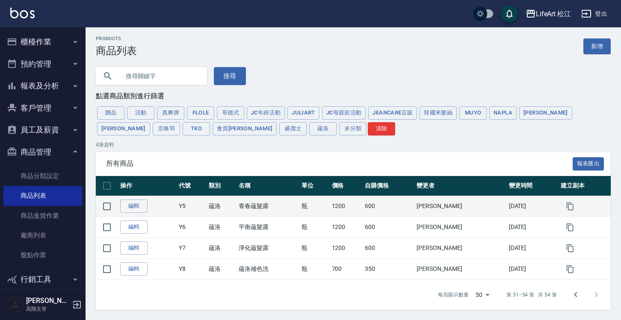
scroll to position [2, 0]
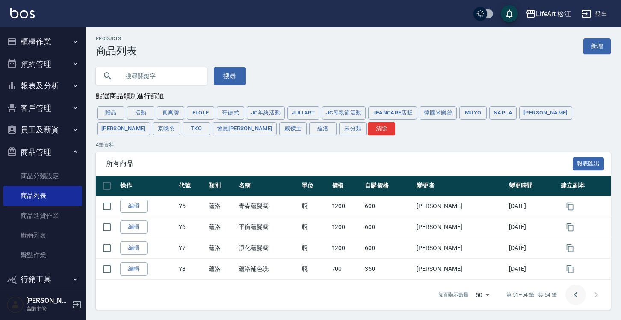
click at [578, 297] on icon "Go to previous page" at bounding box center [575, 295] width 10 height 10
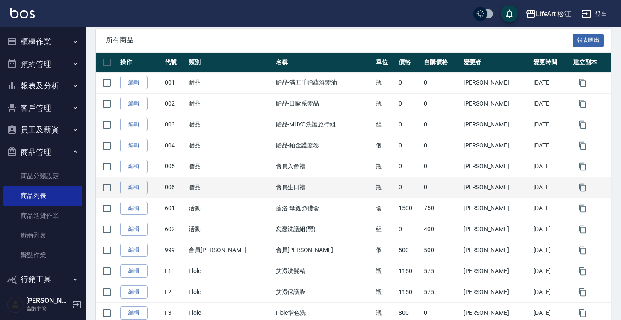
scroll to position [127, 0]
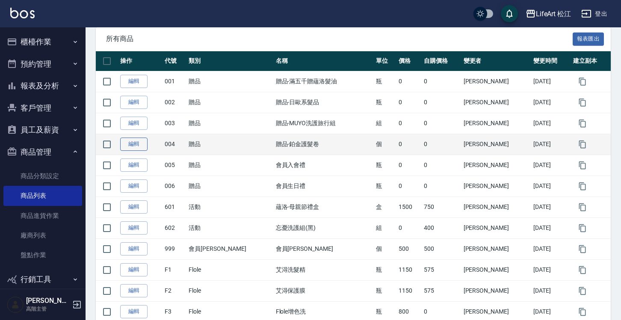
click at [130, 146] on link "編輯" at bounding box center [133, 144] width 27 height 13
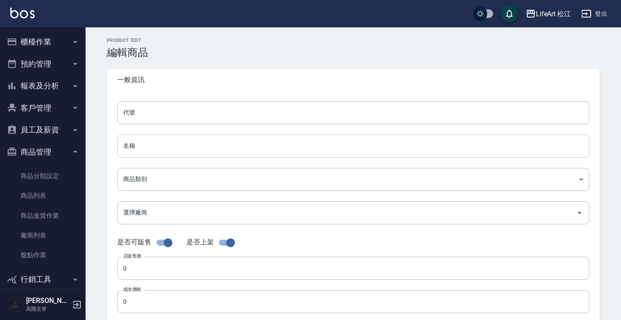
type input "004"
type input "贈品-鉑金護髮卷"
type input "78b116a2-8008-4fc2-bd25-907c983d84c7"
checkbox input "false"
type input "個"
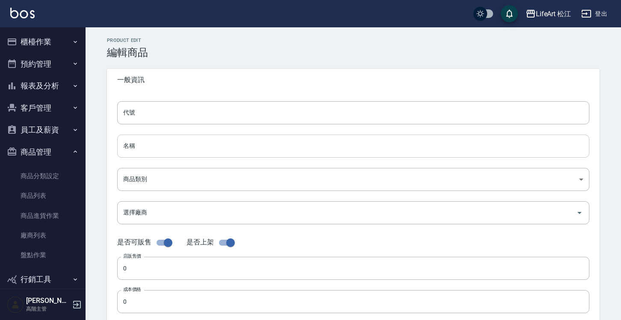
type input "UNSET"
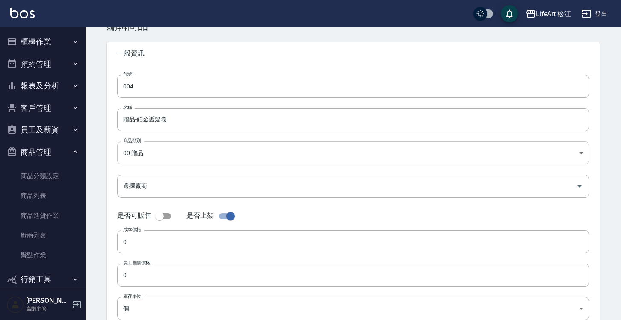
scroll to position [27, 0]
click at [227, 218] on input "checkbox" at bounding box center [230, 216] width 49 height 16
checkbox input "false"
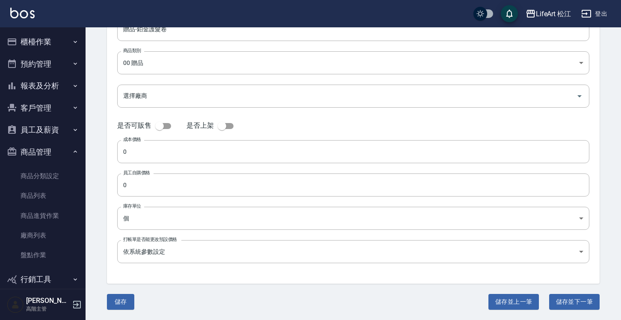
scroll to position [116, 0]
click at [119, 302] on button "儲存" at bounding box center [120, 303] width 27 height 16
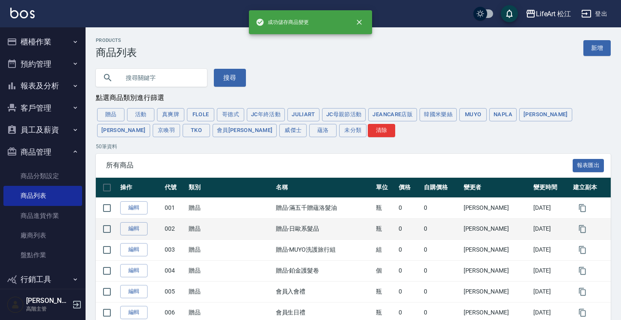
click at [204, 230] on td "贈品" at bounding box center [229, 228] width 87 height 21
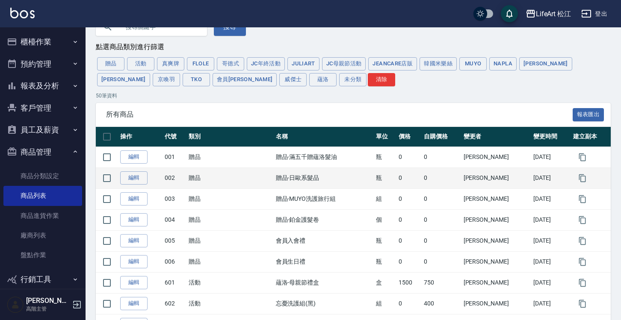
scroll to position [55, 0]
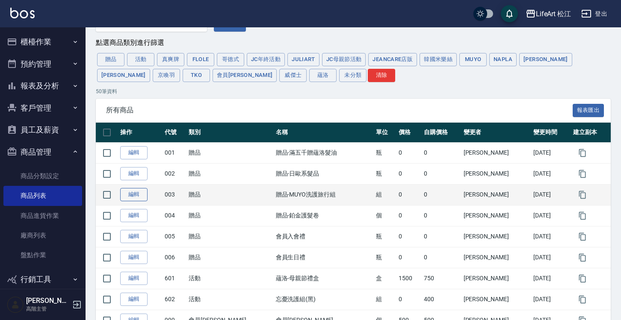
click at [139, 194] on link "編輯" at bounding box center [133, 194] width 27 height 13
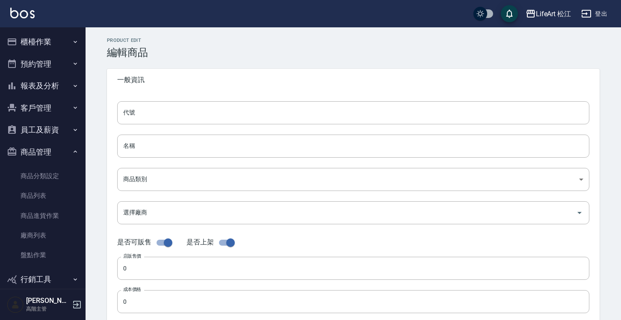
type input "003"
type input "贈品-MUYO洗護旅行組"
type input "78b116a2-8008-4fc2-bd25-907c983d84c7"
checkbox input "false"
type input "組"
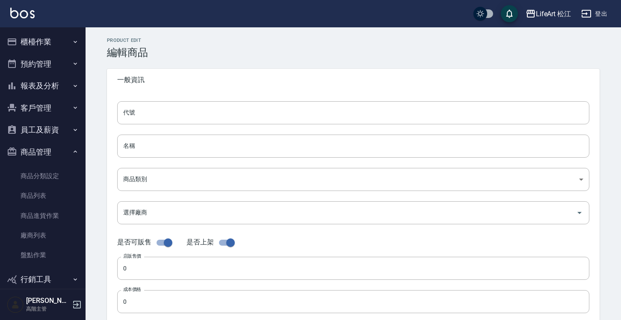
type input "UNSET"
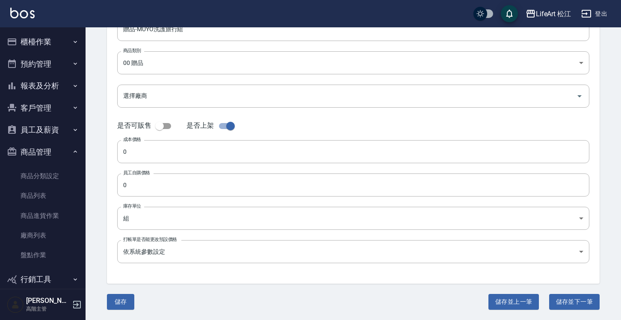
scroll to position [116, 0]
click at [222, 129] on input "checkbox" at bounding box center [230, 126] width 49 height 16
checkbox input "false"
click at [127, 298] on button "儲存" at bounding box center [120, 303] width 27 height 16
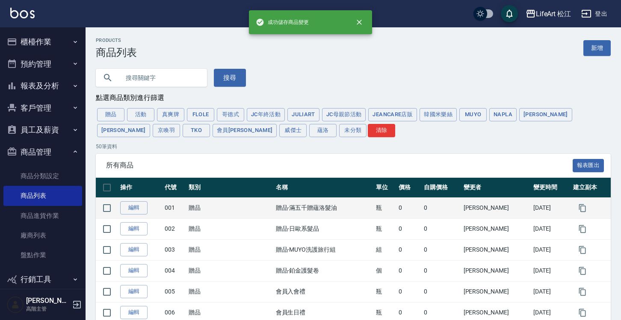
scroll to position [30, 0]
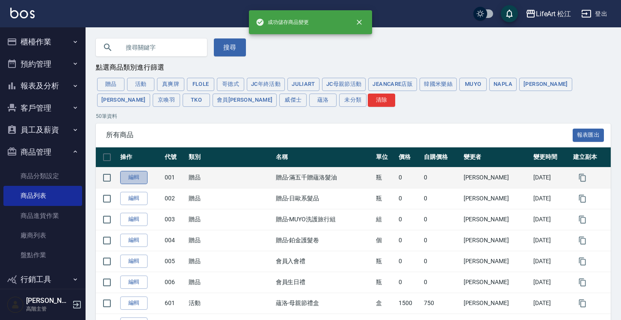
click at [137, 179] on link "編輯" at bounding box center [133, 177] width 27 height 13
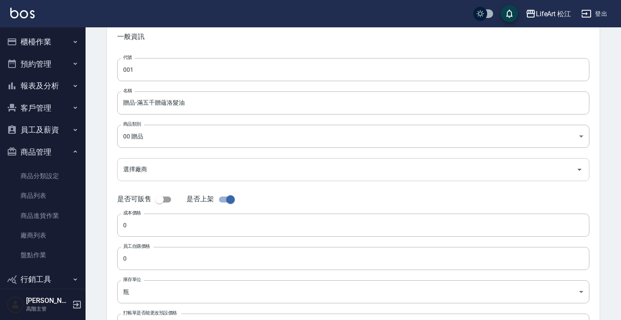
scroll to position [47, 0]
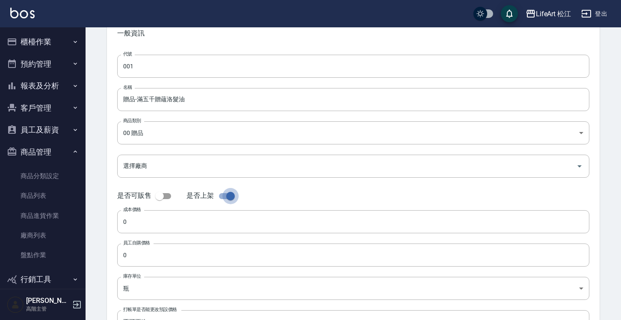
click at [220, 197] on input "checkbox" at bounding box center [230, 196] width 49 height 16
checkbox input "false"
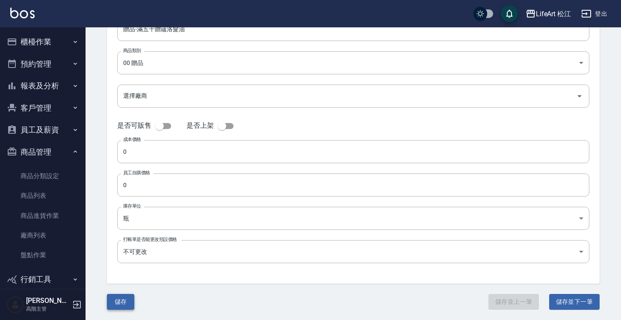
scroll to position [116, 0]
click at [122, 304] on button "儲存" at bounding box center [120, 303] width 27 height 16
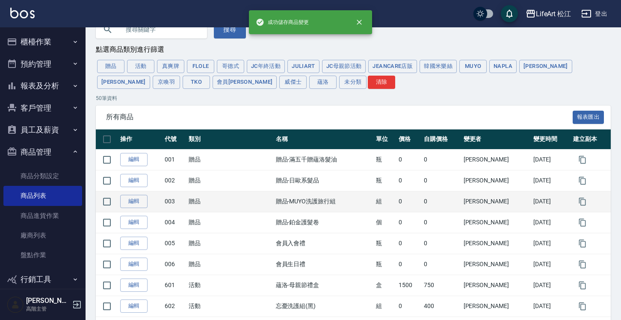
scroll to position [50, 0]
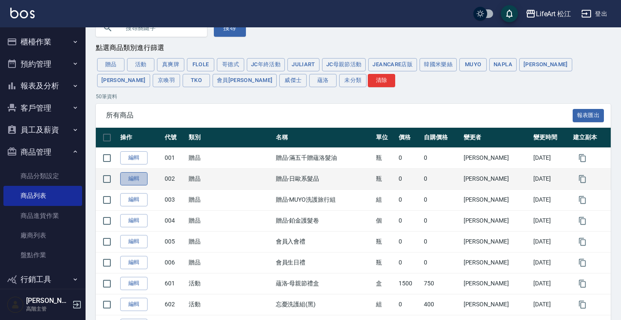
click at [136, 183] on link "編輯" at bounding box center [133, 178] width 27 height 13
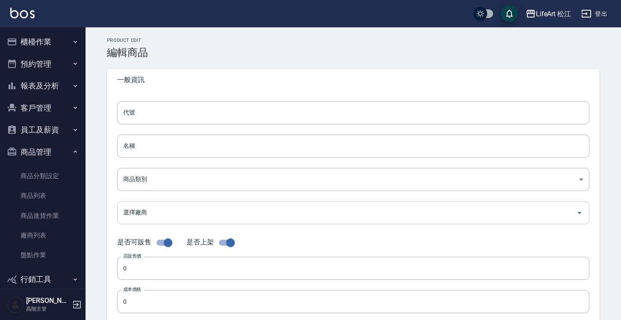
type input "002"
type input "贈品-日歐系髮品"
type input "78b116a2-8008-4fc2-bd25-907c983d84c7"
checkbox input "false"
type input "瓶"
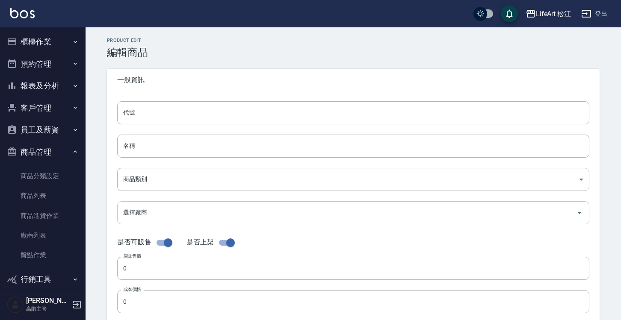
type input "UNSET"
click at [218, 243] on input "checkbox" at bounding box center [230, 243] width 49 height 16
checkbox input "false"
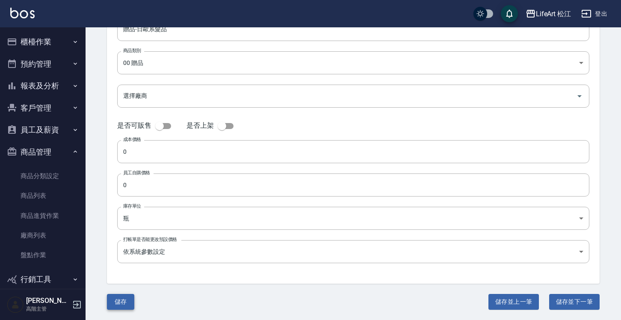
scroll to position [116, 0]
click at [113, 304] on button "儲存" at bounding box center [120, 303] width 27 height 16
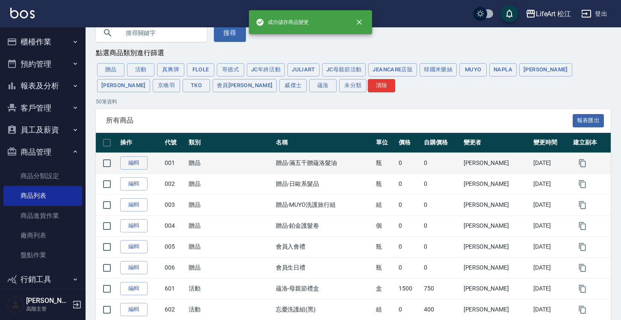
scroll to position [46, 0]
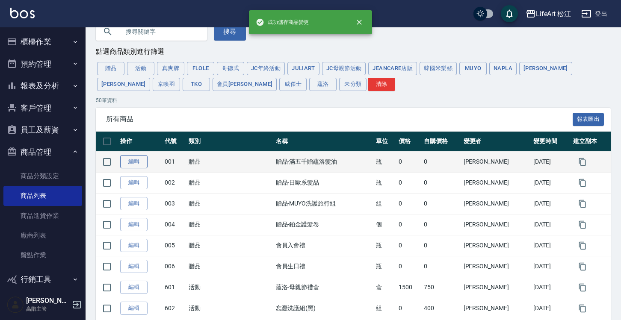
click at [136, 165] on link "編輯" at bounding box center [133, 161] width 27 height 13
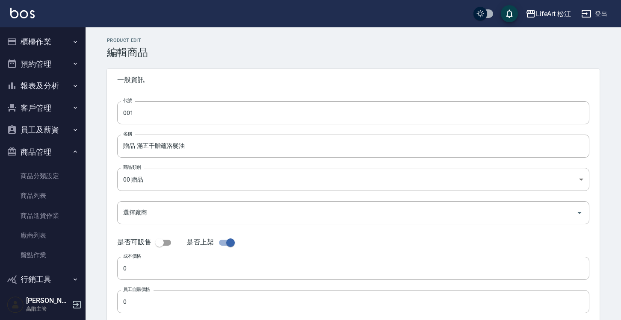
checkbox input "false"
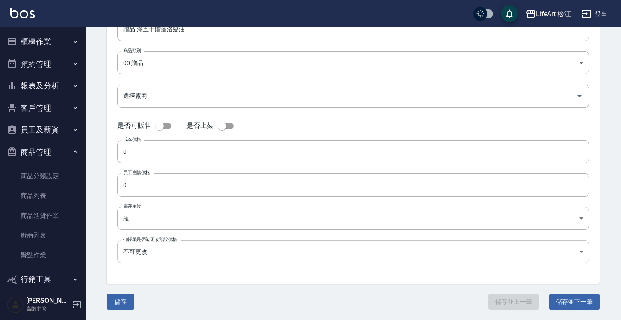
scroll to position [116, 0]
click at [565, 301] on button "儲存並下一筆" at bounding box center [574, 303] width 50 height 16
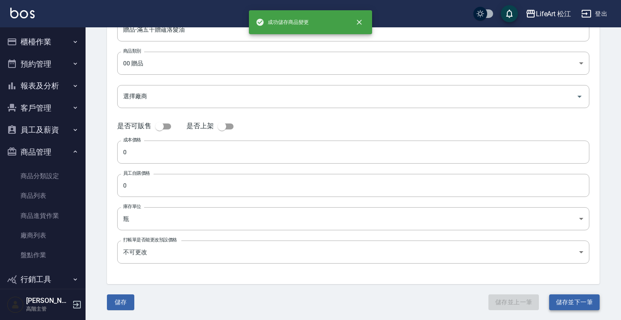
type input "002"
type input "贈品-日歐系髮品"
type input "UNSET"
click at [575, 307] on button "儲存並下一筆" at bounding box center [574, 303] width 50 height 16
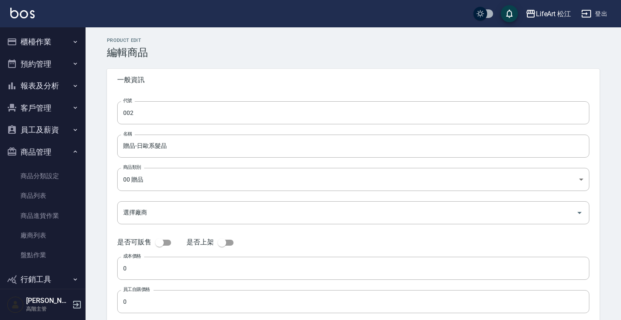
type input "003"
type input "贈品-MUYO洗護旅行組"
type input "組"
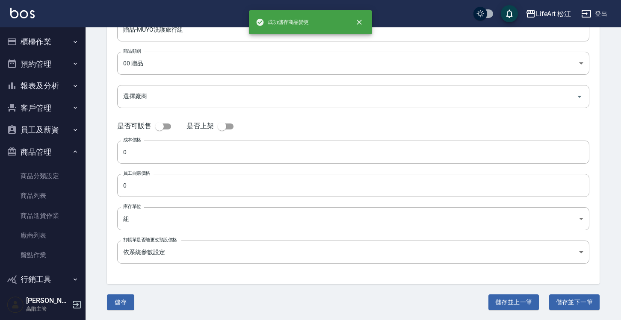
click at [574, 302] on button "儲存並下一筆" at bounding box center [574, 303] width 50 height 16
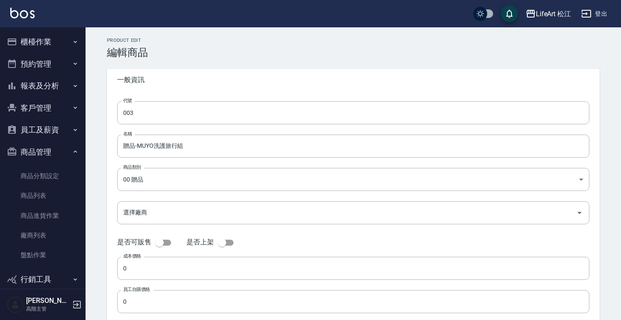
type input "004"
type input "贈品-鉑金護髮卷"
type input "個"
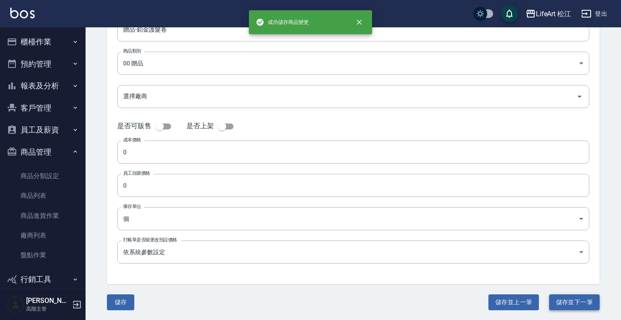
click at [564, 307] on button "儲存並下一筆" at bounding box center [574, 303] width 50 height 16
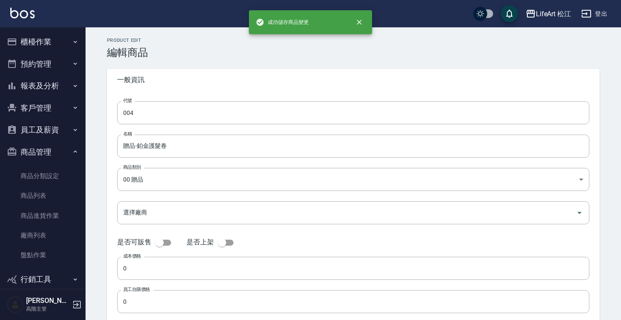
type input "005"
type input "會員入會禮"
checkbox input "true"
type input "瓶"
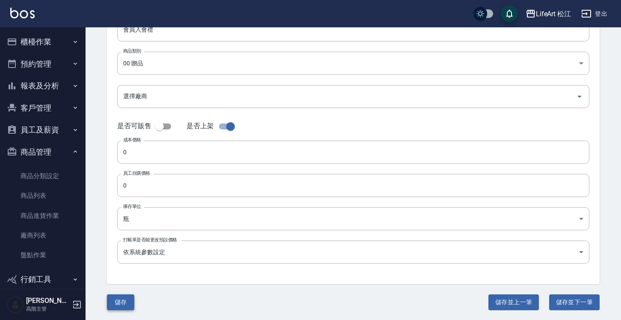
click at [124, 303] on button "儲存" at bounding box center [120, 303] width 27 height 16
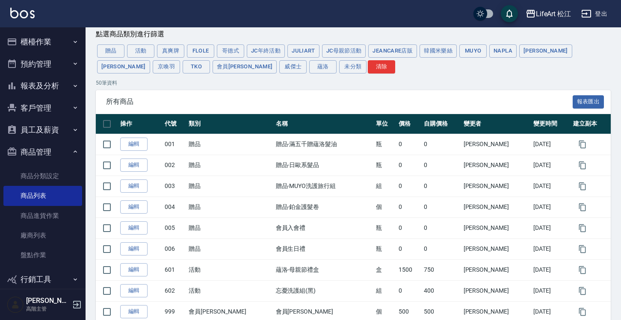
click at [67, 44] on button "櫃檯作業" at bounding box center [42, 42] width 79 height 22
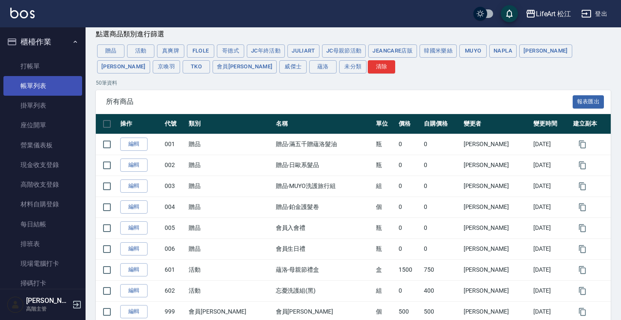
click at [54, 82] on link "帳單列表" at bounding box center [42, 86] width 79 height 20
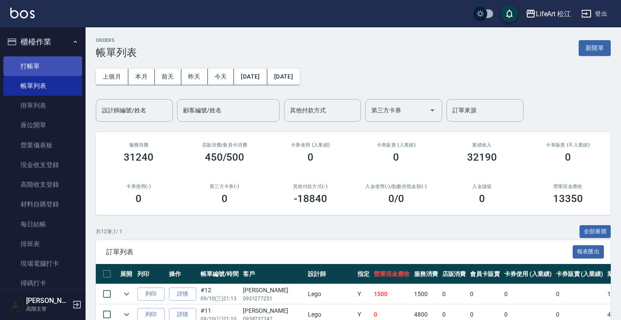
click at [38, 70] on link "打帳單" at bounding box center [42, 66] width 79 height 20
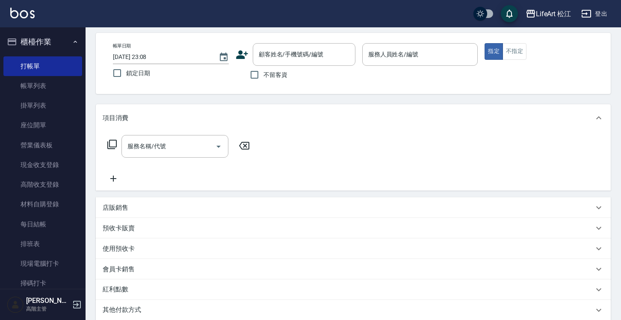
click at [123, 208] on p "店販銷售" at bounding box center [116, 208] width 26 height 9
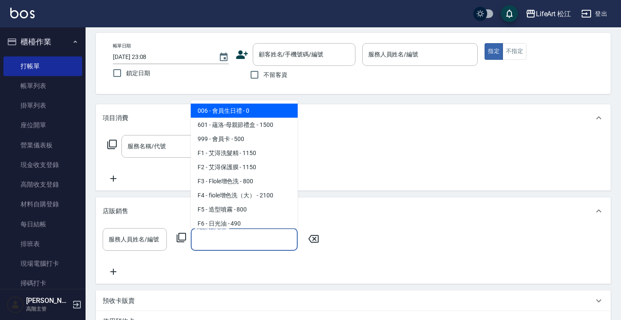
click at [218, 236] on input "商品代號/名稱" at bounding box center [244, 239] width 99 height 15
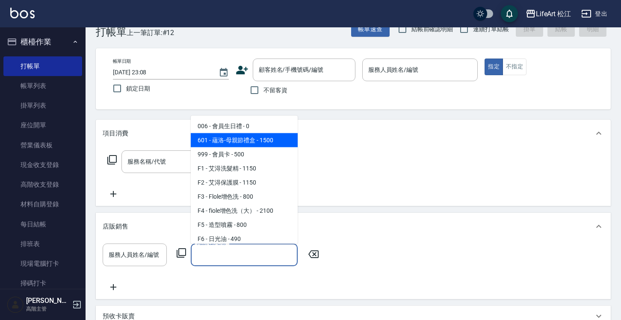
click at [150, 140] on div "項目消費" at bounding box center [353, 133] width 515 height 27
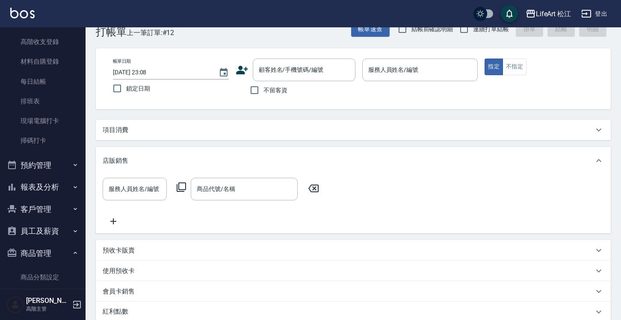
click at [43, 183] on button "報表及分析" at bounding box center [42, 187] width 79 height 22
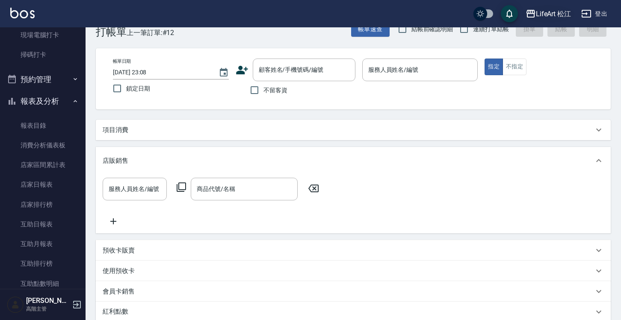
click at [542, 18] on div "LifeArt 松江" at bounding box center [553, 14] width 35 height 11
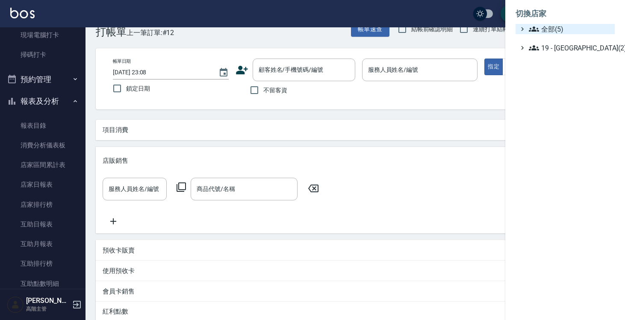
click at [535, 31] on icon at bounding box center [534, 29] width 10 height 5
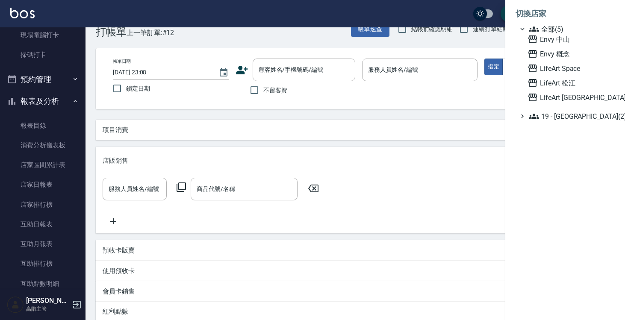
click at [394, 97] on div at bounding box center [312, 160] width 625 height 320
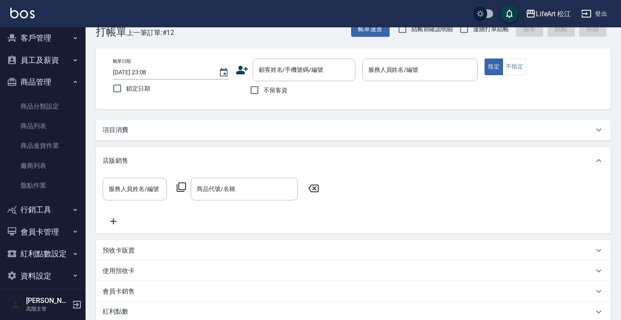
scroll to position [1171, 0]
click at [47, 124] on link "商品列表" at bounding box center [42, 127] width 79 height 20
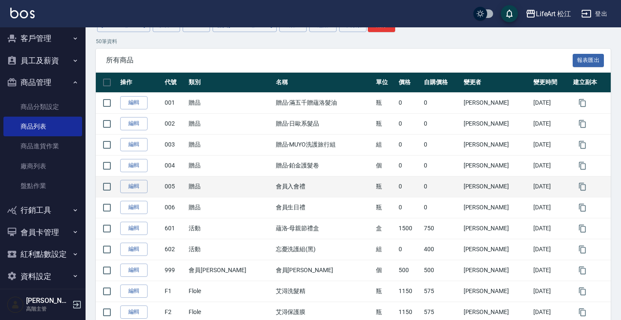
scroll to position [106, 0]
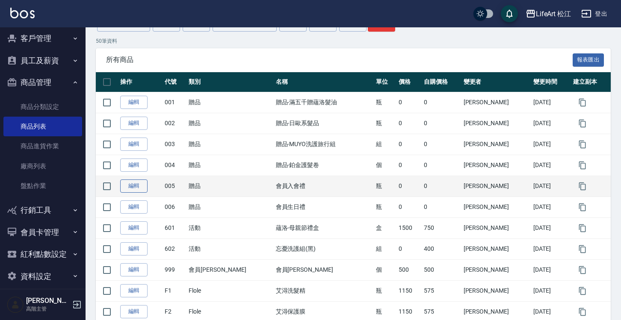
click at [138, 189] on link "編輯" at bounding box center [133, 186] width 27 height 13
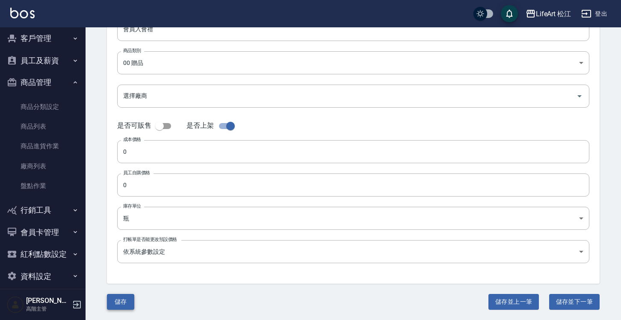
scroll to position [116, 0]
click at [118, 310] on button "儲存" at bounding box center [120, 303] width 27 height 16
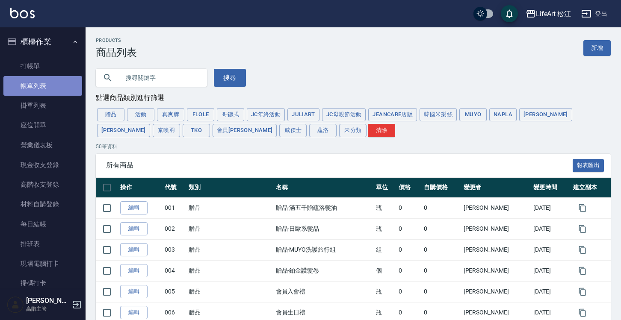
click at [50, 83] on link "帳單列表" at bounding box center [42, 86] width 79 height 20
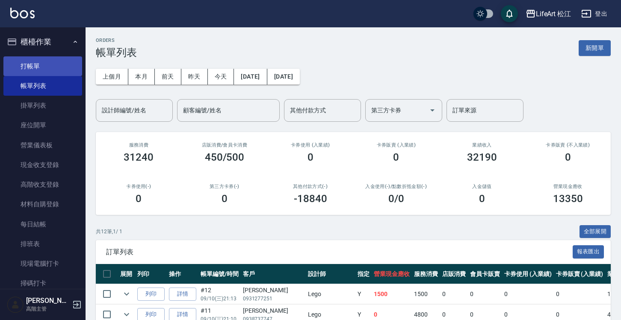
click at [50, 63] on link "打帳單" at bounding box center [42, 66] width 79 height 20
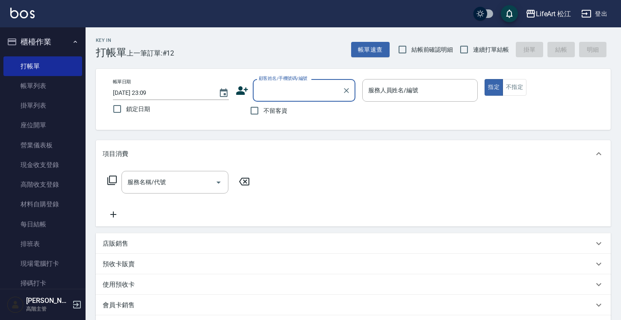
click at [111, 242] on p "店販銷售" at bounding box center [116, 243] width 26 height 9
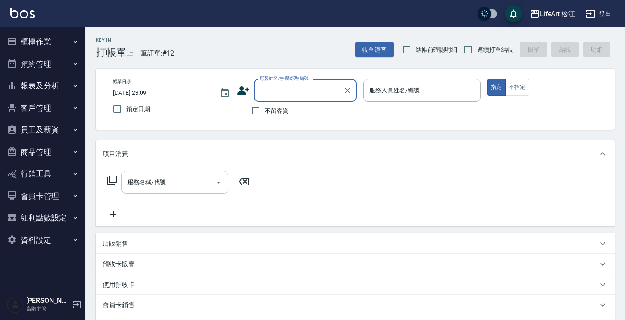
click at [194, 180] on input "服務名稱/代號" at bounding box center [168, 182] width 86 height 15
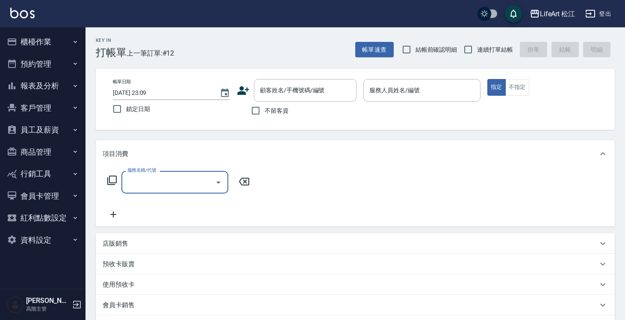
click at [194, 180] on input "服務名稱/代號" at bounding box center [168, 182] width 86 height 15
click at [119, 248] on p "店販銷售" at bounding box center [116, 243] width 26 height 9
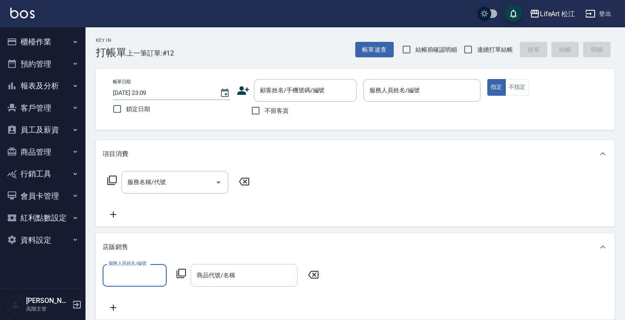
click at [227, 268] on div "商品代號/名稱" at bounding box center [244, 275] width 107 height 23
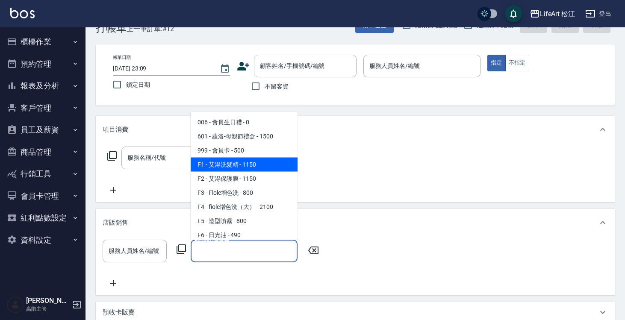
click at [325, 153] on div "服務名稱/代號 服務名稱/代號" at bounding box center [355, 172] width 519 height 59
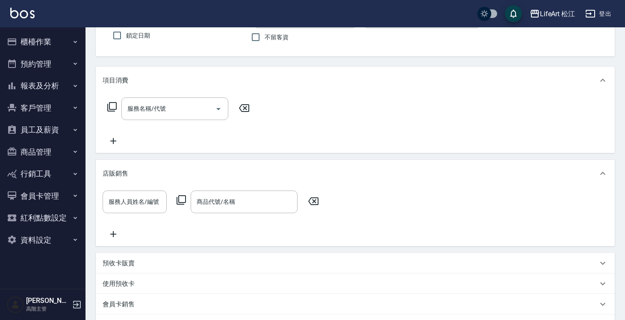
scroll to position [76, 0]
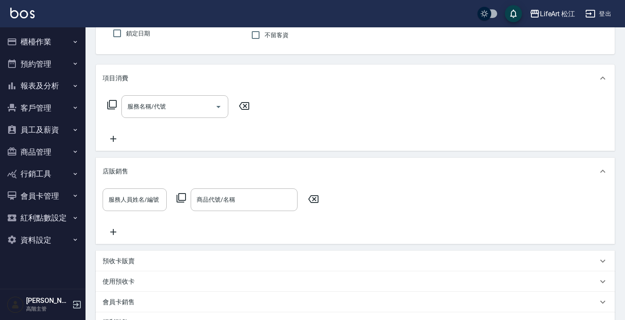
click at [112, 260] on p "預收卡販賣" at bounding box center [119, 261] width 32 height 9
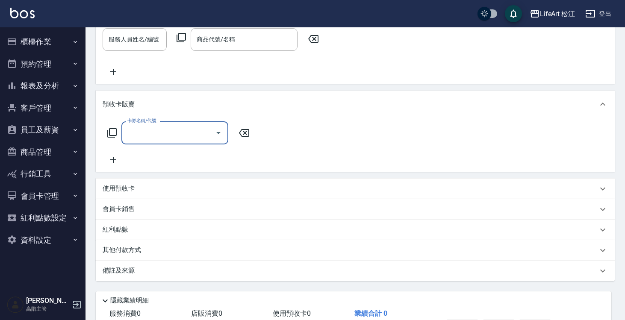
scroll to position [236, 0]
click at [121, 215] on div "會員卡銷售" at bounding box center [355, 209] width 519 height 21
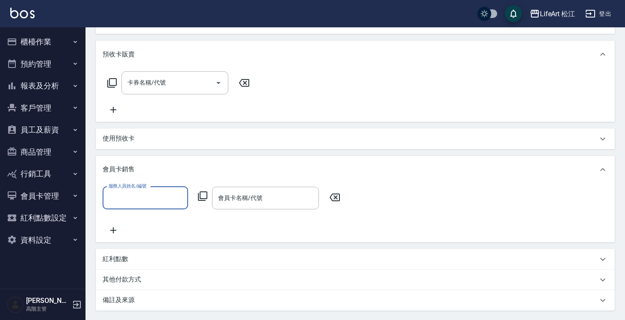
scroll to position [289, 0]
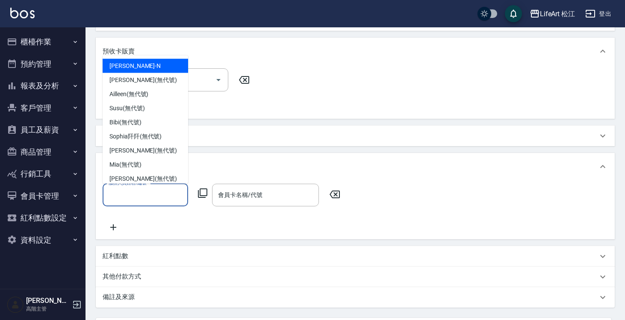
click at [152, 192] on input "服務人員姓名/編號" at bounding box center [145, 195] width 78 height 15
click at [221, 189] on input "會員卡名稱/代號" at bounding box center [265, 195] width 99 height 15
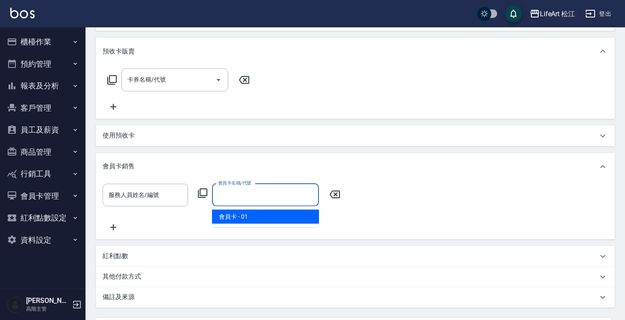
click at [229, 220] on span "會員卡 - 01" at bounding box center [265, 217] width 107 height 14
type input "會員卡-0天"
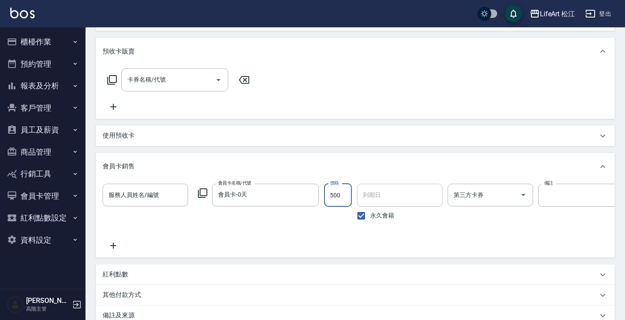
click at [56, 153] on button "商品管理" at bounding box center [42, 152] width 79 height 22
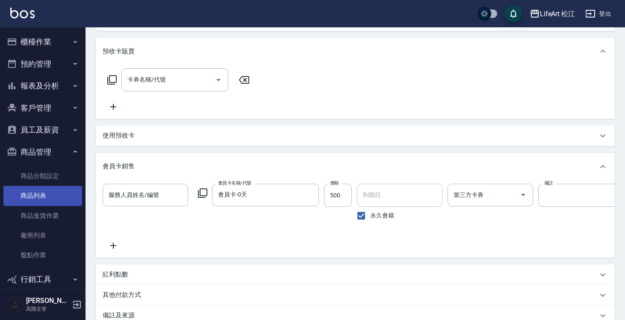
click at [55, 193] on link "商品列表" at bounding box center [42, 196] width 79 height 20
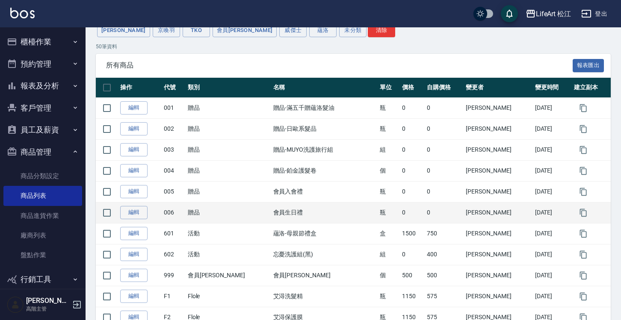
scroll to position [101, 0]
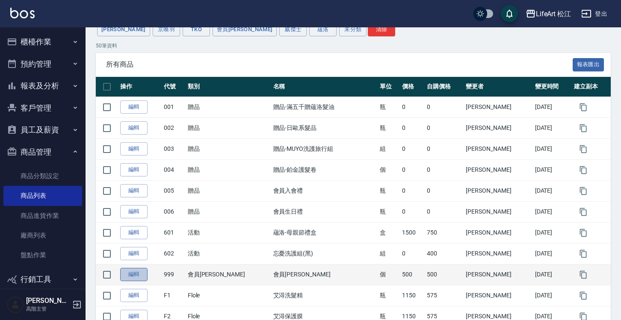
click at [137, 277] on link "編輯" at bounding box center [133, 274] width 27 height 13
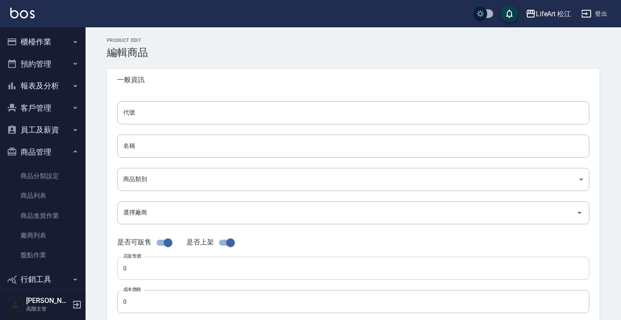
type input "999"
type input "會員卡"
type input "7e7f0785-7068-4b5c-88dc-19dc6508e797"
type input "500"
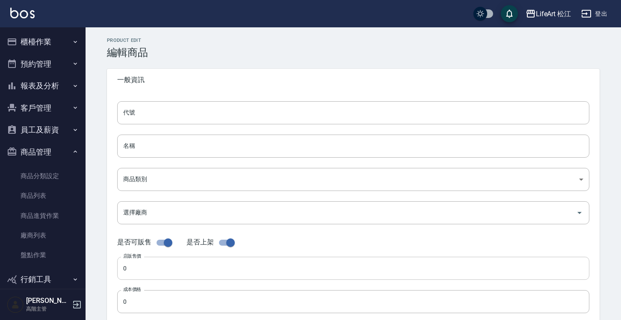
type input "500"
type input "個"
type input "TRUE"
click at [223, 246] on input "checkbox" at bounding box center [230, 243] width 49 height 16
checkbox input "false"
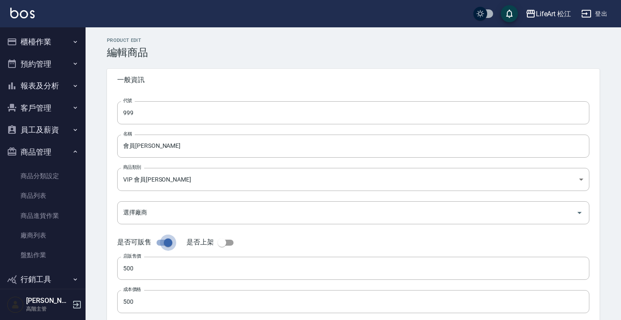
click at [166, 246] on input "checkbox" at bounding box center [168, 243] width 49 height 16
checkbox input "false"
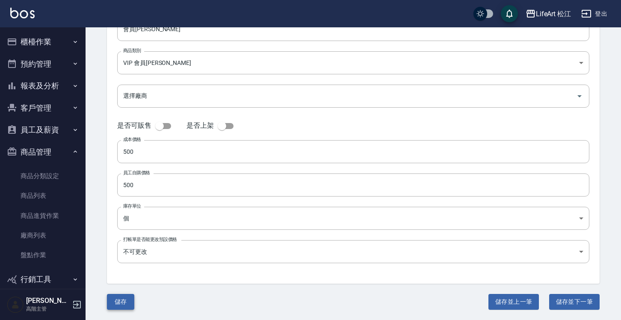
scroll to position [116, 0]
click at [123, 303] on button "儲存" at bounding box center [120, 303] width 27 height 16
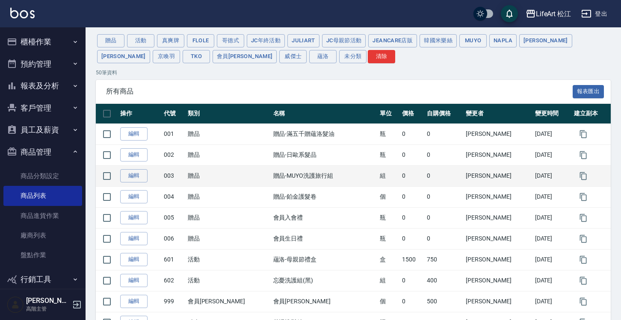
scroll to position [74, 0]
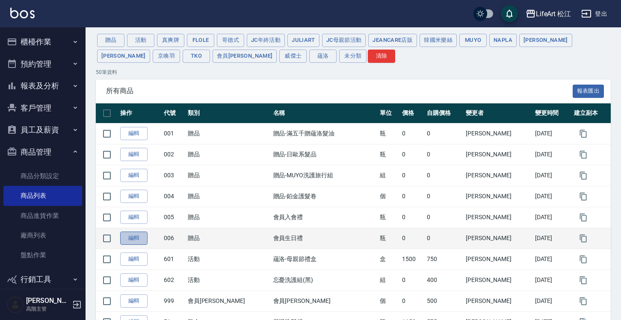
click at [137, 239] on link "編輯" at bounding box center [133, 238] width 27 height 13
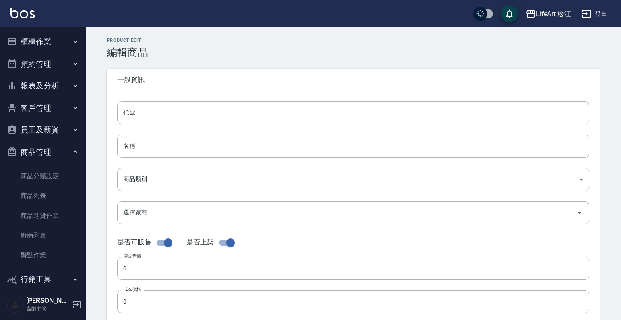
type input "006"
type input "會員生日禮"
type input "78b116a2-8008-4fc2-bd25-907c983d84c7"
type input "瓶"
type input "UNSET"
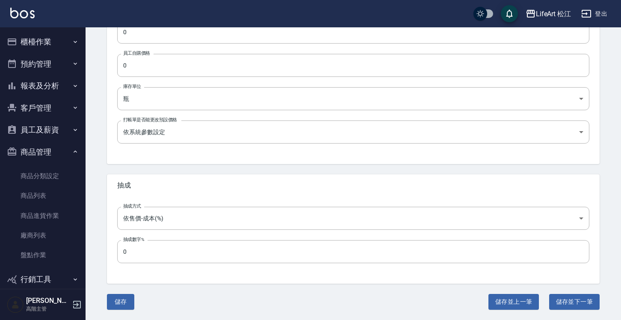
scroll to position [269, 0]
click at [107, 311] on div "Product Edit 編輯商品 一般資訊 代號 006 代號 名稱 會員生日禮 名稱 商品類別 00 贈品 78b116a2-8008-4fc2-bd…" at bounding box center [353, 39] width 535 height 563
click at [121, 300] on button "儲存" at bounding box center [120, 303] width 27 height 16
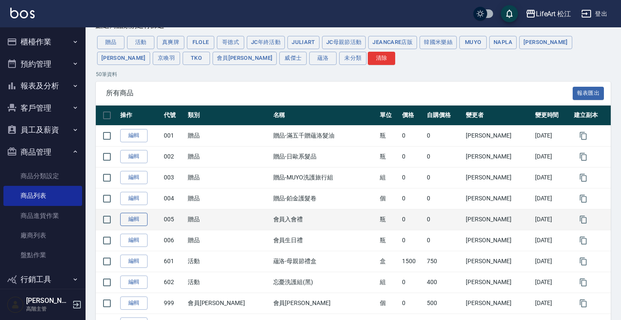
click at [138, 223] on link "編輯" at bounding box center [133, 219] width 27 height 13
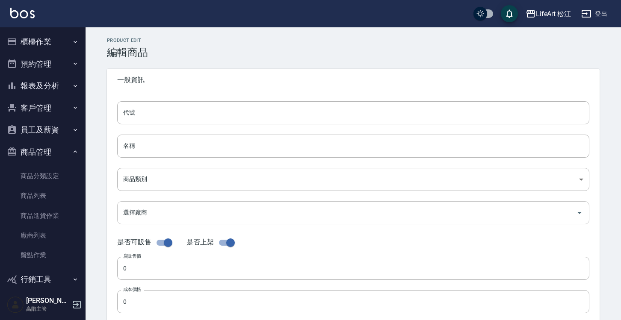
type input "005"
type input "會員入會禮"
type input "78b116a2-8008-4fc2-bd25-907c983d84c7"
checkbox input "false"
type input "瓶"
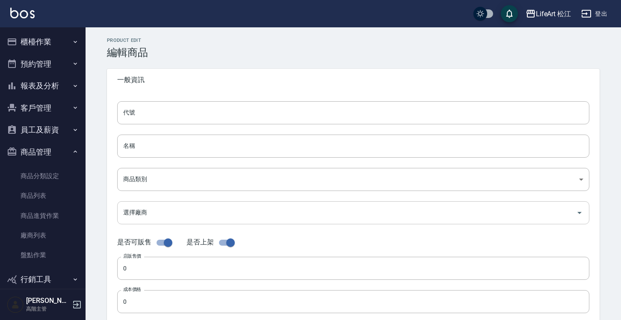
type input "UNSET"
click at [218, 245] on input "checkbox" at bounding box center [230, 243] width 49 height 16
checkbox input "false"
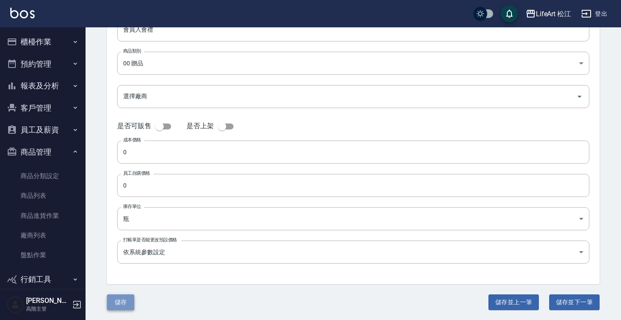
click at [124, 306] on button "儲存" at bounding box center [120, 303] width 27 height 16
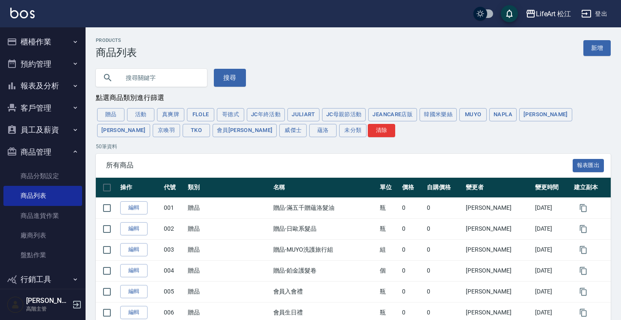
click at [555, 23] on div "LifeArt 松江 登出" at bounding box center [310, 13] width 621 height 27
click at [555, 15] on div "LifeArt 松江" at bounding box center [553, 14] width 35 height 11
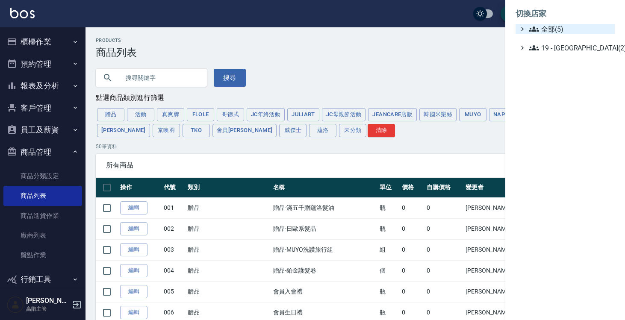
click at [548, 29] on span "全部(5)" at bounding box center [570, 29] width 83 height 10
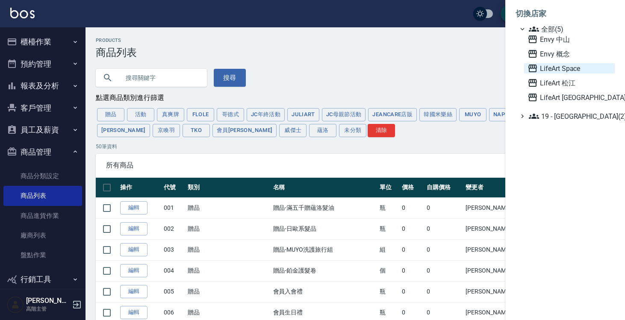
click at [551, 66] on span "LifeArt Space" at bounding box center [570, 68] width 84 height 10
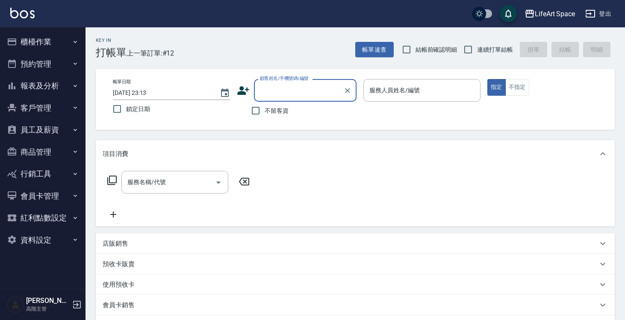
click at [63, 127] on button "員工及薪資" at bounding box center [42, 130] width 79 height 22
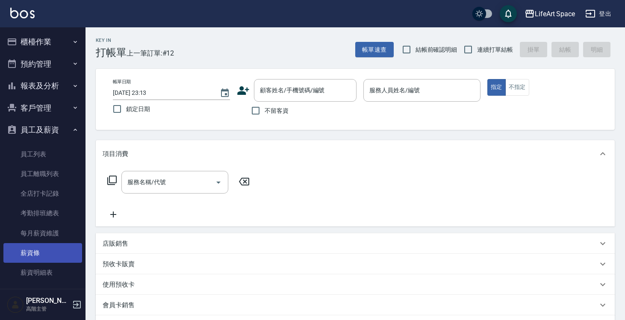
click at [59, 245] on link "薪資條" at bounding box center [42, 253] width 79 height 20
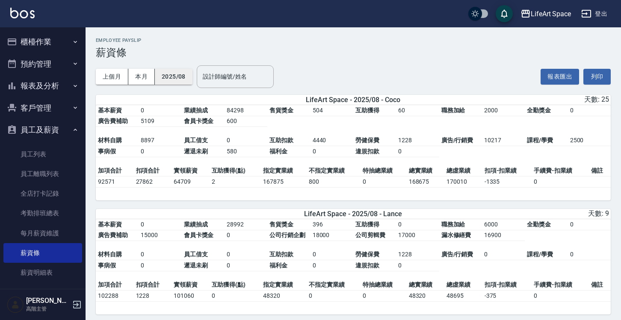
click at [180, 75] on button "2025/08" at bounding box center [174, 77] width 38 height 16
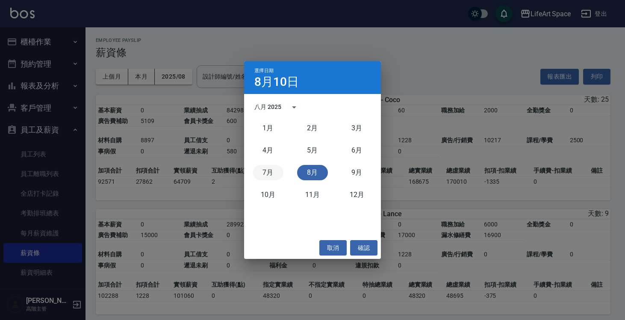
click at [278, 174] on button "7月" at bounding box center [268, 172] width 31 height 15
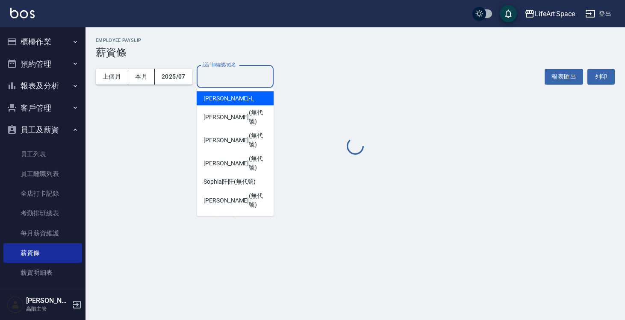
click at [239, 74] on input "設計師編號/姓名" at bounding box center [235, 76] width 69 height 15
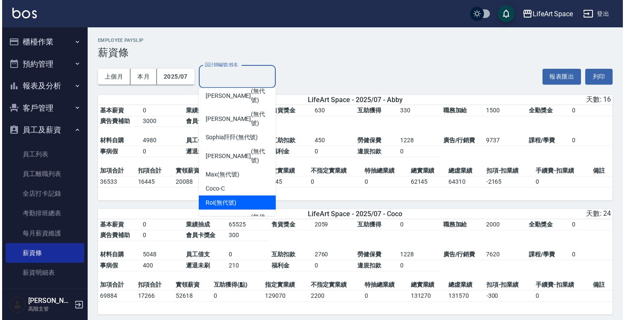
scroll to position [71, 0]
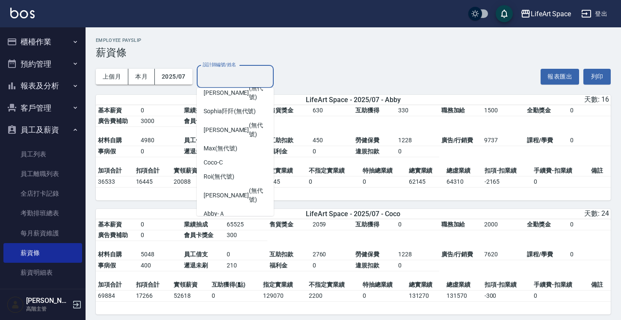
click at [242, 221] on div "Patty (無代號)" at bounding box center [235, 232] width 77 height 23
type input "Patty(無代號)"
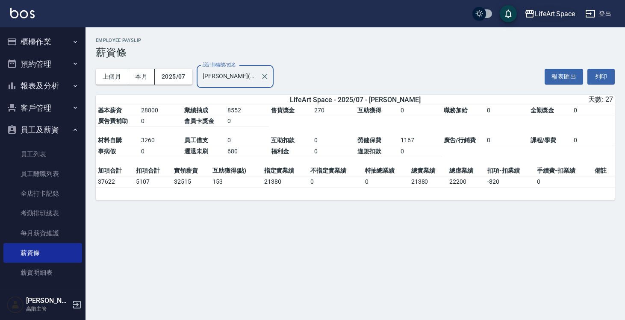
click at [561, 17] on div "LifeArt Space" at bounding box center [555, 14] width 40 height 11
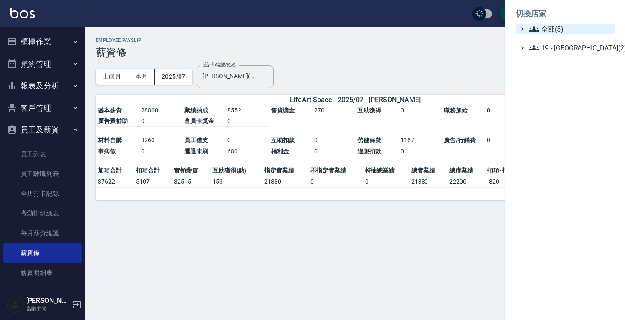
click at [558, 26] on span "全部(5)" at bounding box center [570, 29] width 83 height 10
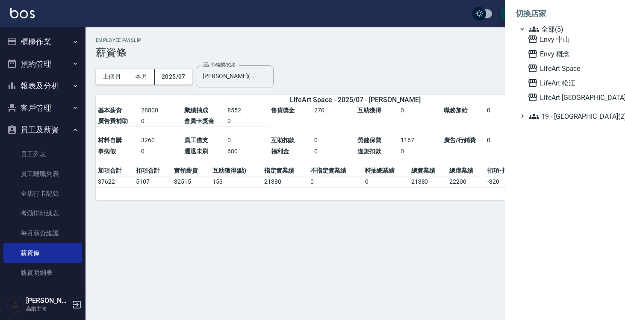
click at [552, 88] on div "Envy 中山 Envy 概念 LifeArt Space LifeArt 松江 LifeArt 蘆洲" at bounding box center [569, 68] width 91 height 68
click at [552, 87] on span "LifeArt 松江" at bounding box center [570, 83] width 84 height 10
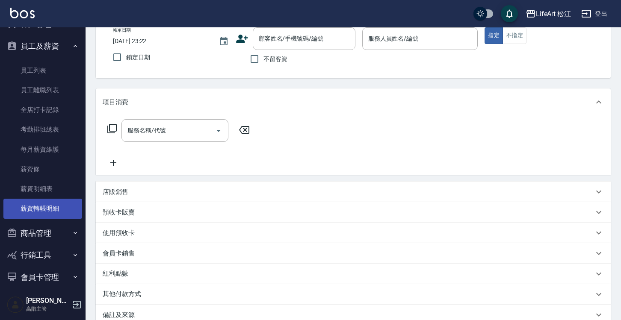
scroll to position [83, 0]
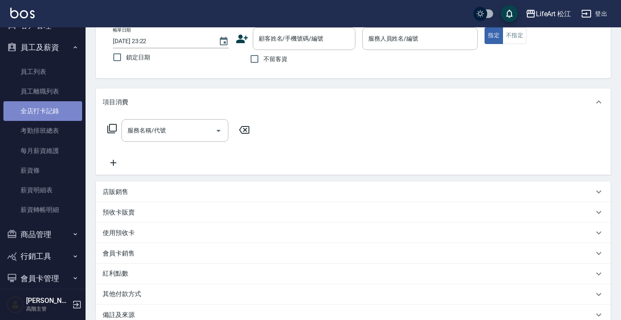
click at [54, 110] on link "全店打卡記錄" at bounding box center [42, 111] width 79 height 20
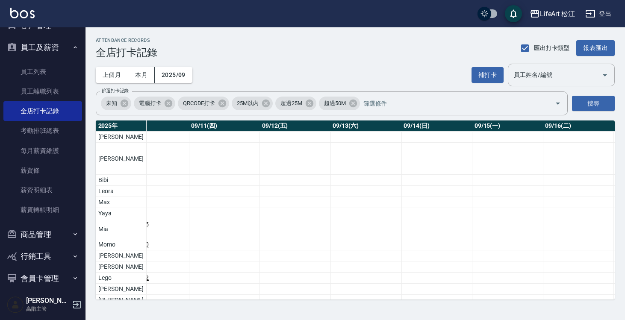
scroll to position [0, 776]
